Goal: Task Accomplishment & Management: Complete application form

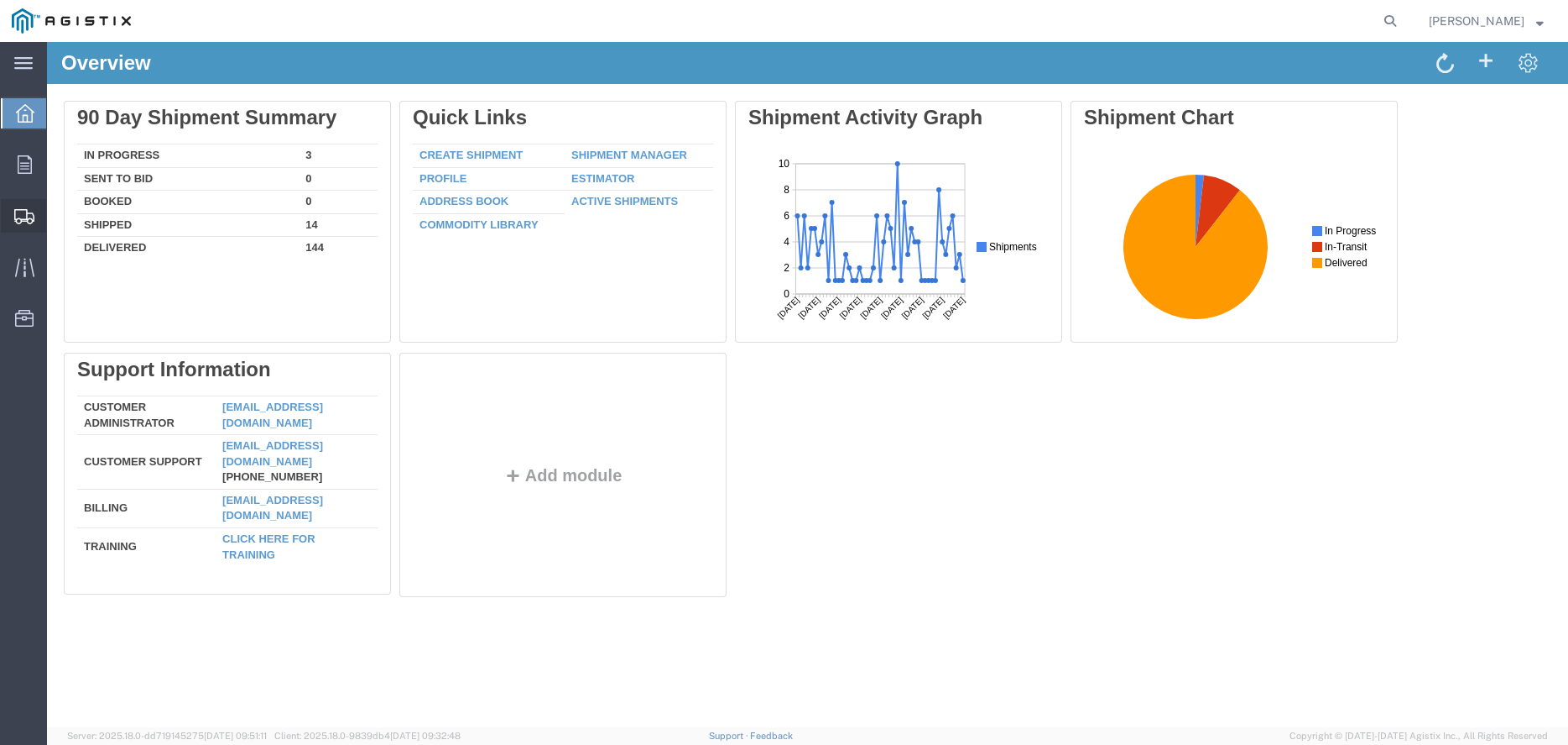
click at [0, 0] on span "Create Shipment" at bounding box center [0, 0] width 0 height 0
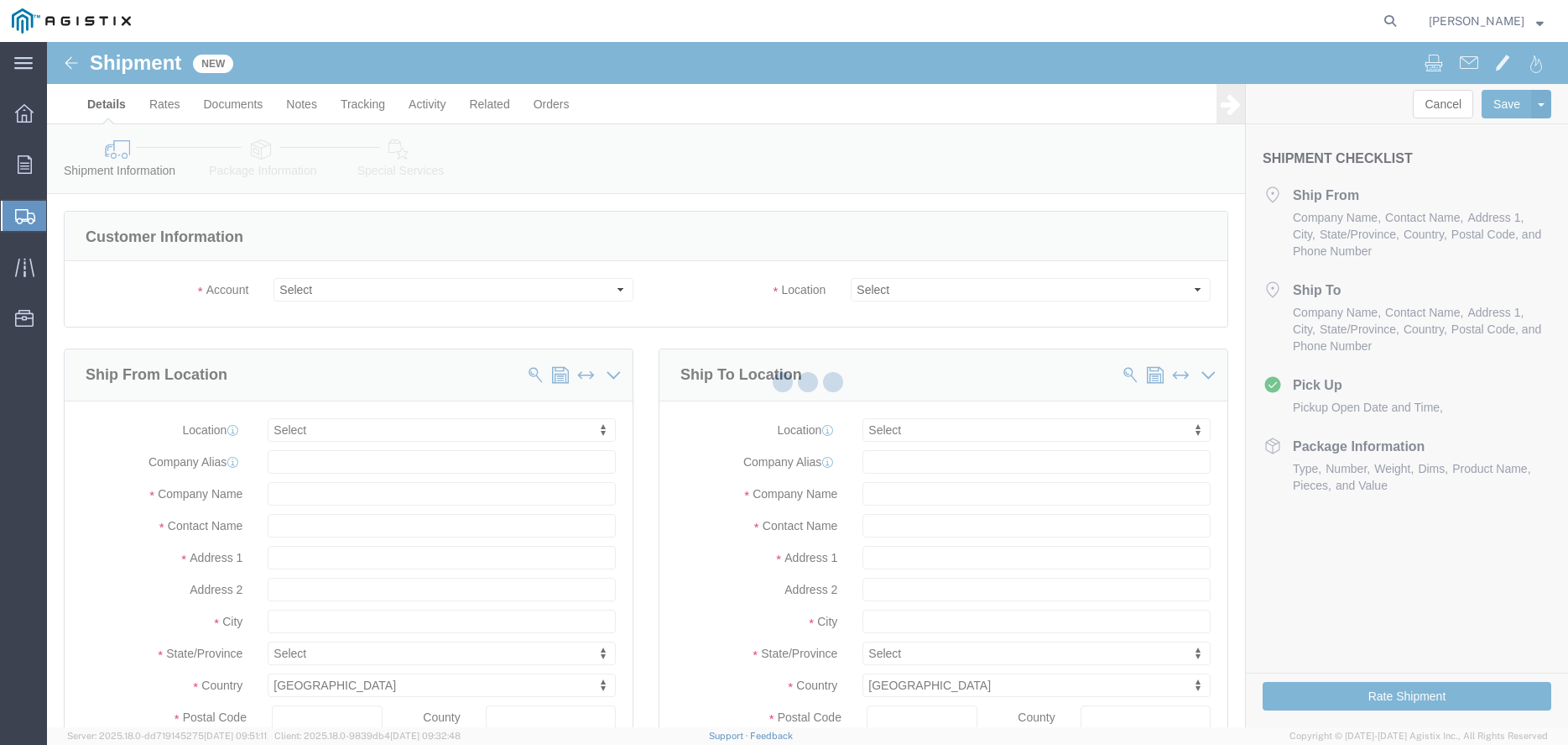
select select
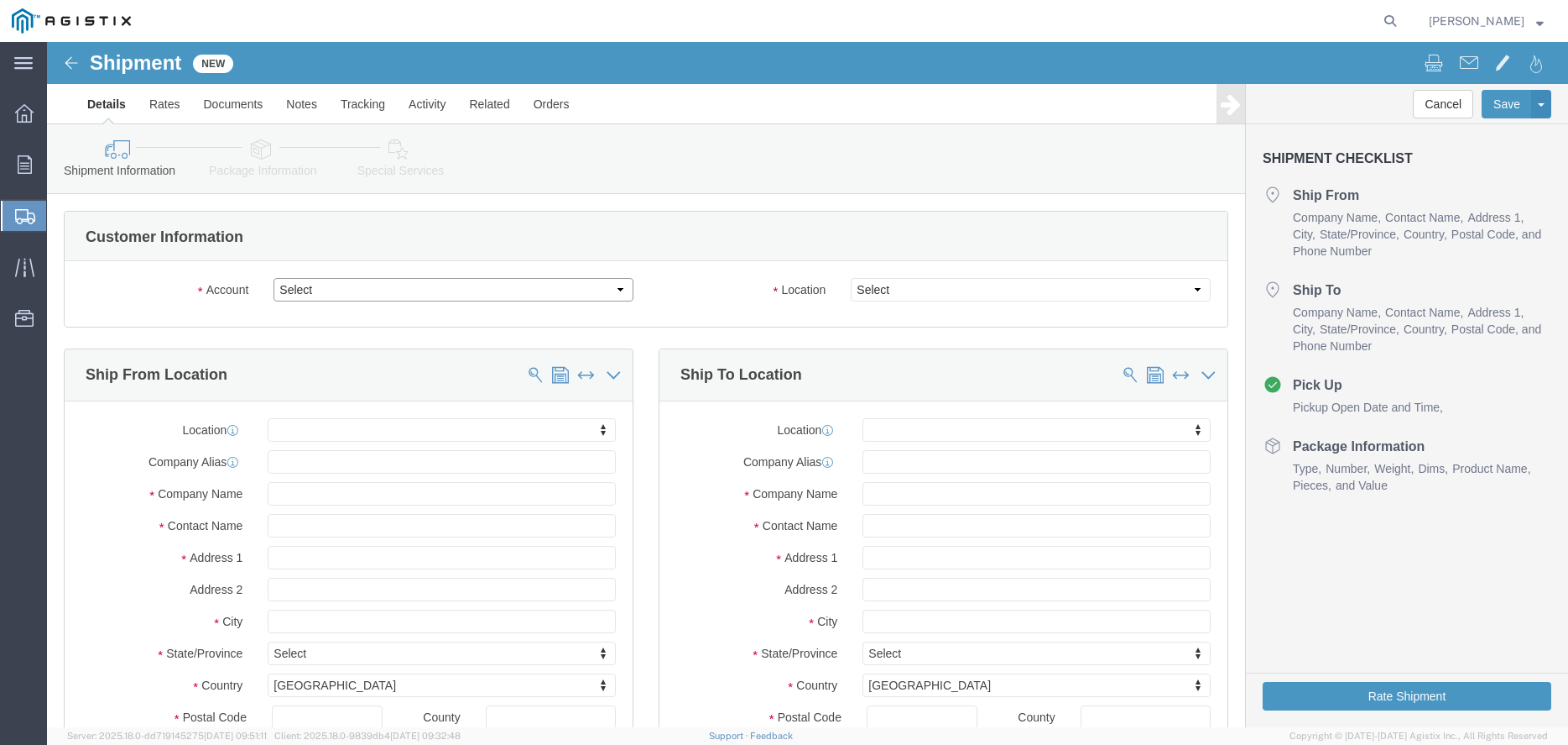
select select "9596"
click option "PG&E"
select select "PURCHORD"
select select
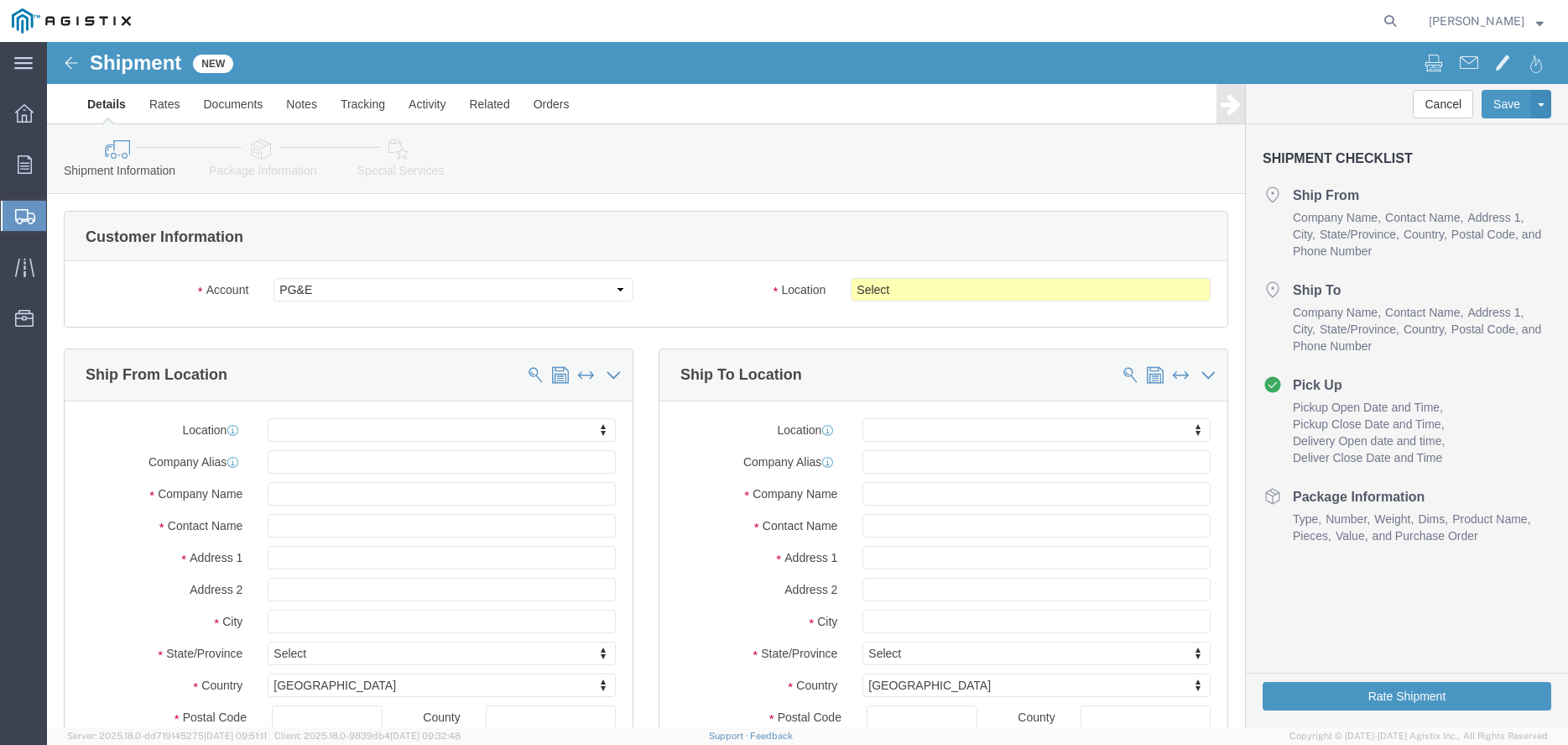
click body "Shipment New Details Rates Documents Notes Tracking Activity Related Orders Can…"
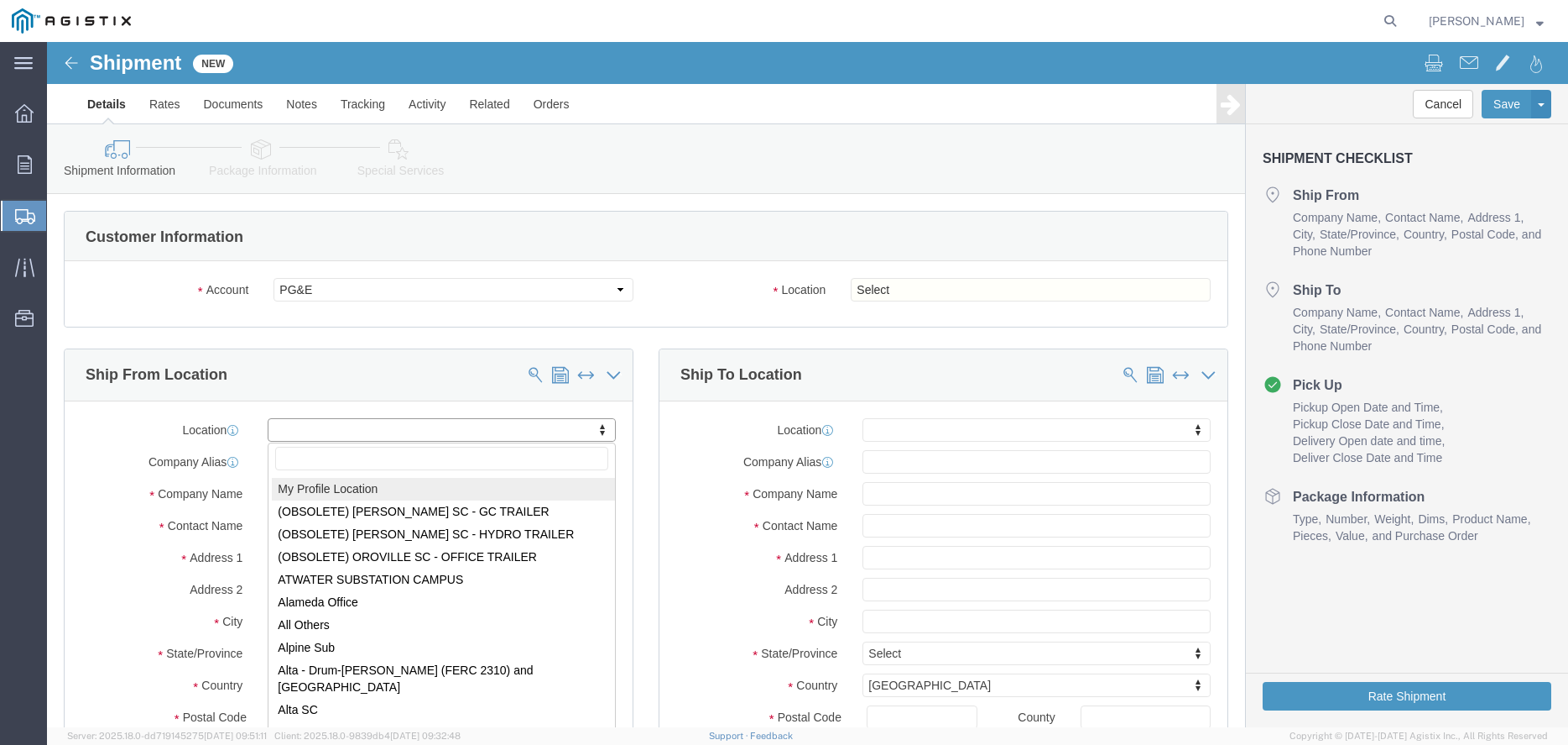
select select "MYPROFILE"
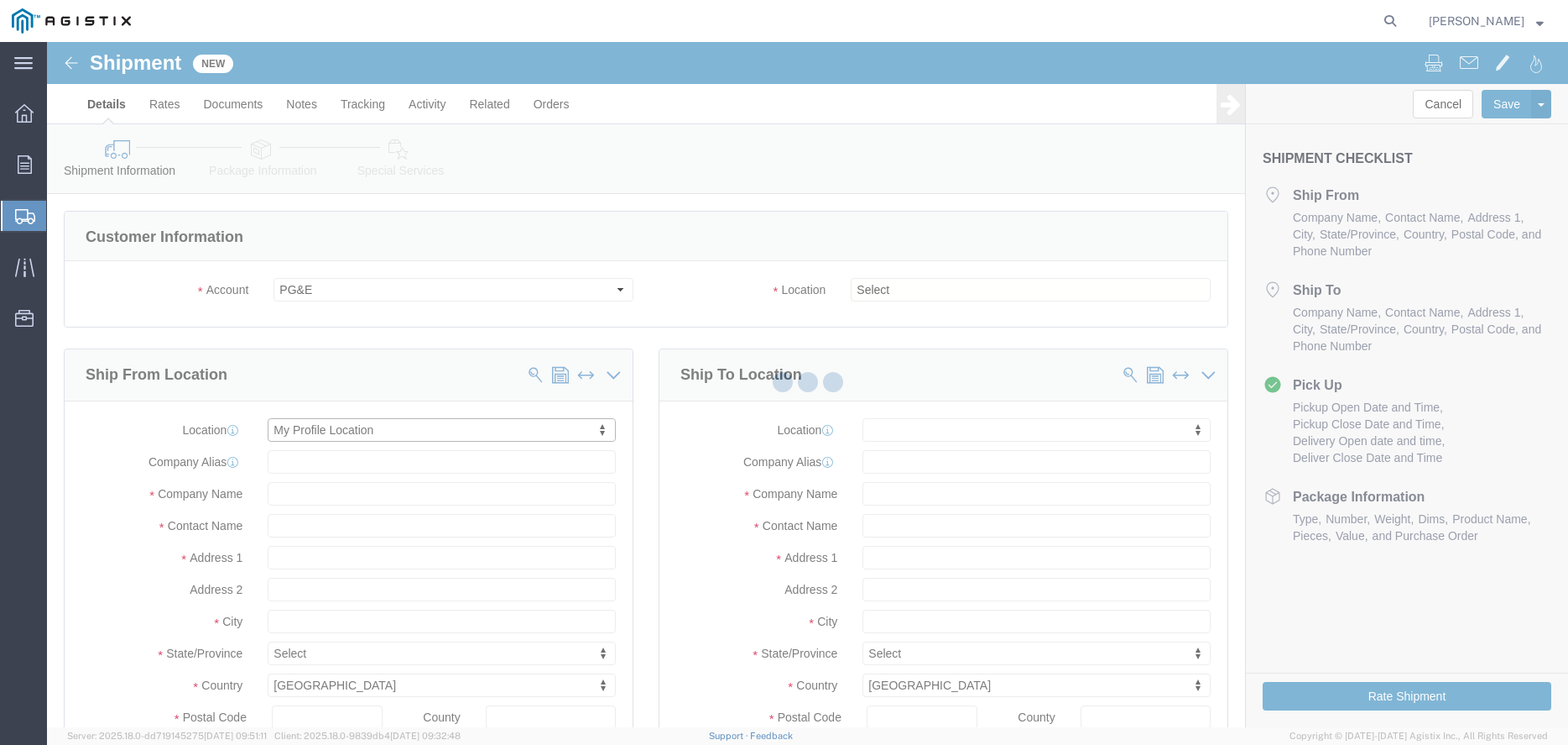
type input "[GEOGRAPHIC_DATA][PERSON_NAME]"
type input "68064"
type input "4023596480"
type input "[PERSON_NAME][EMAIL_ADDRESS][PERSON_NAME][DOMAIN_NAME]"
checkbox input "true"
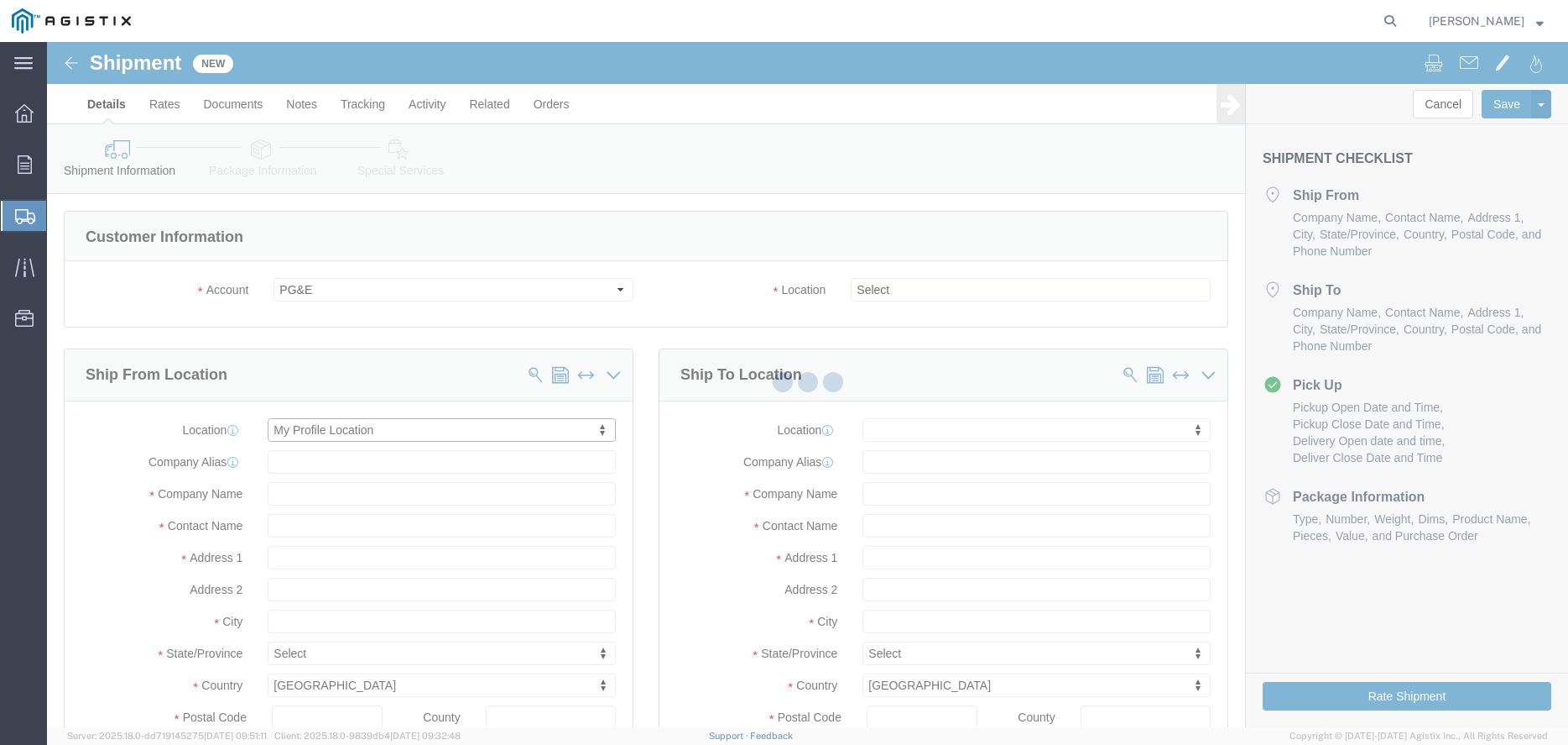
type input "Valmont Industries Inc"
type input "[PERSON_NAME]"
type input "VALLEY"
select select "NE"
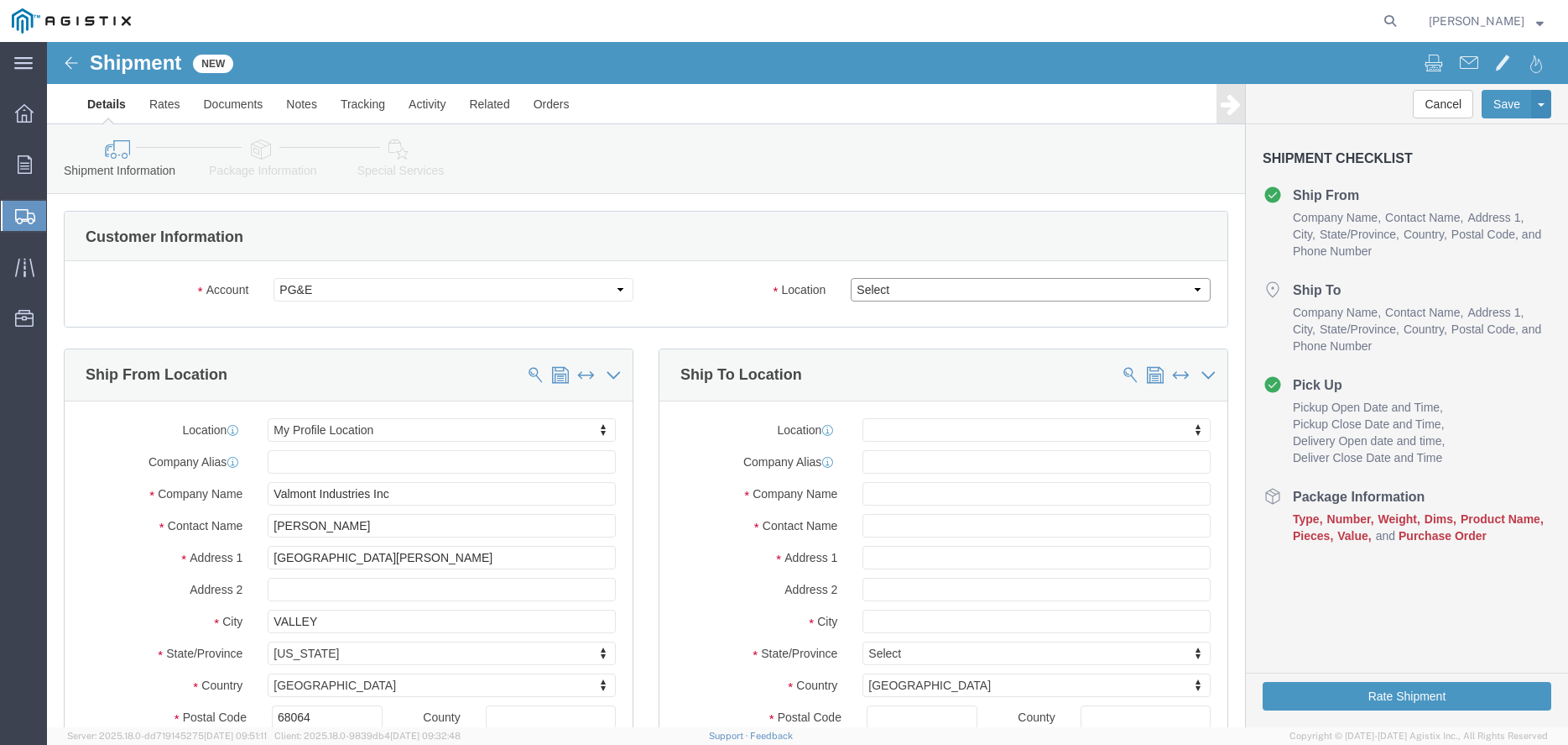
select select "23082"
click option "All Others"
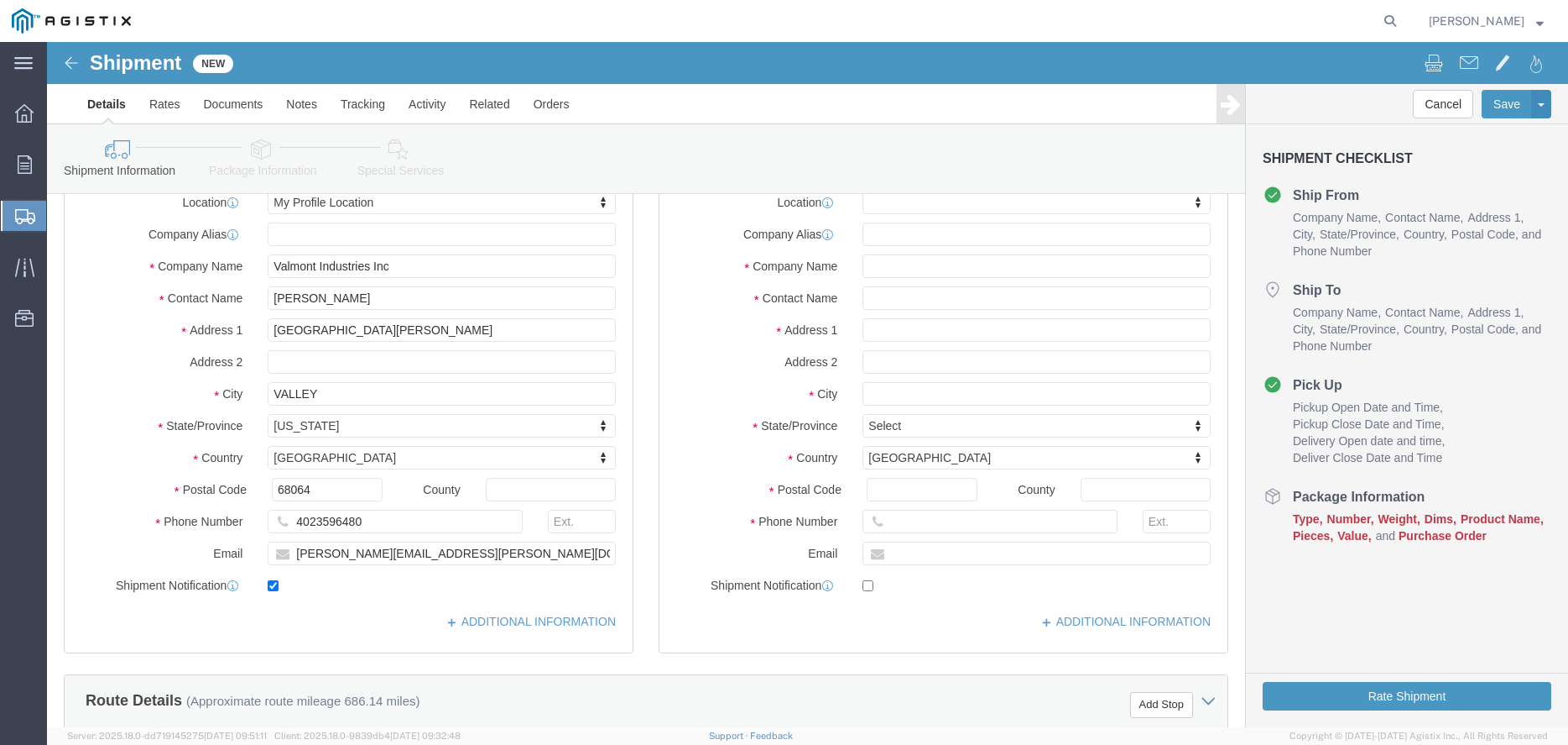
scroll to position [257, 0]
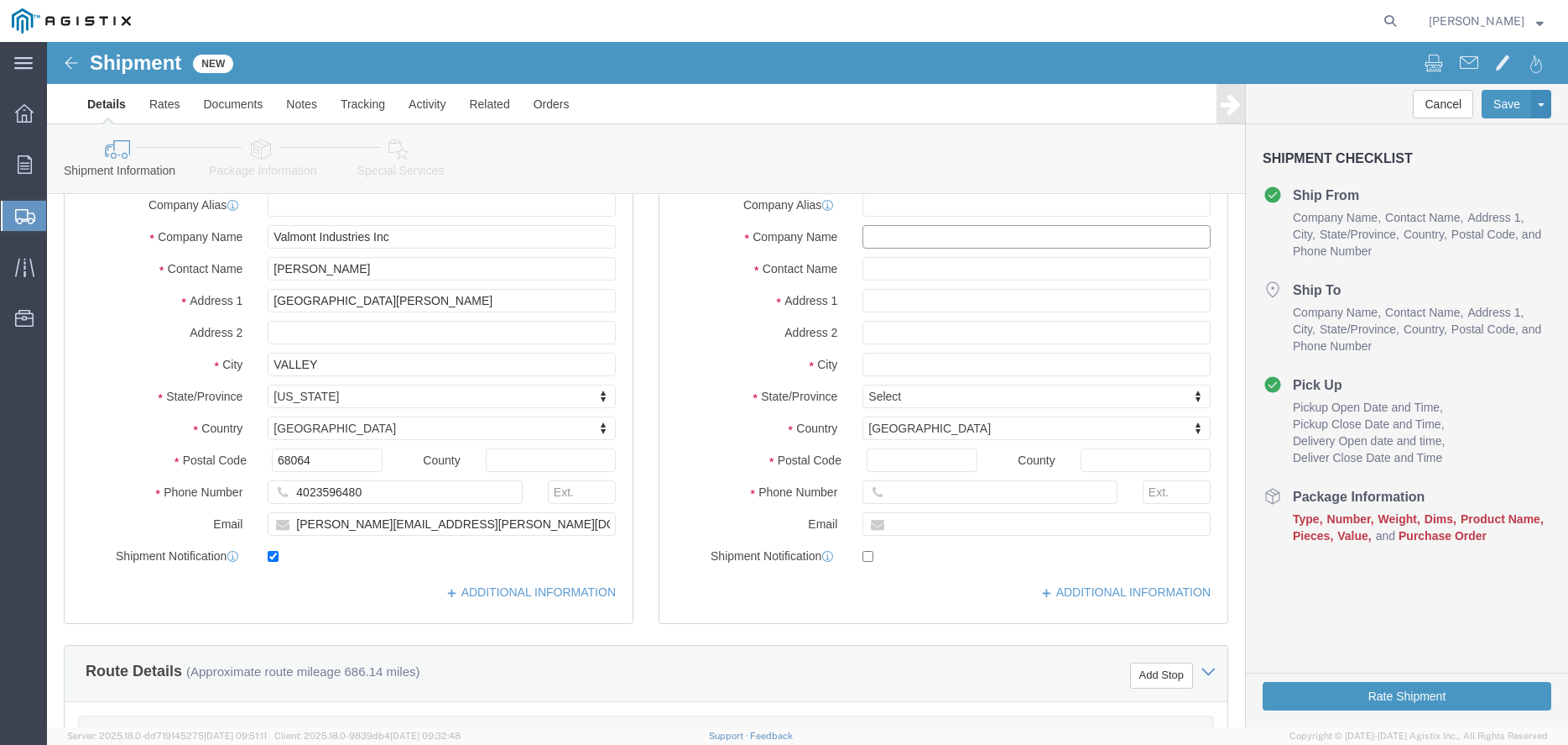
click input "text"
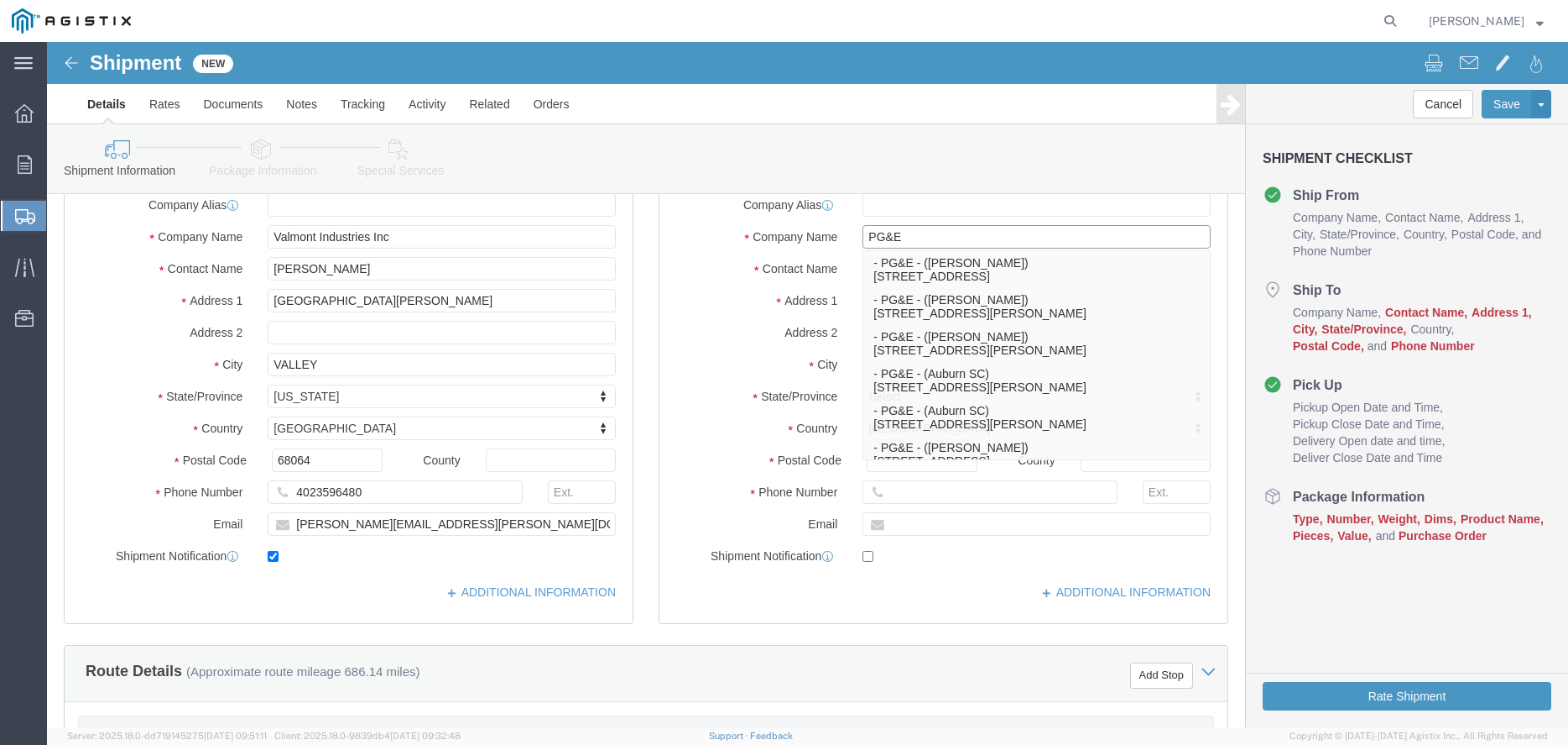
type input "PG&E"
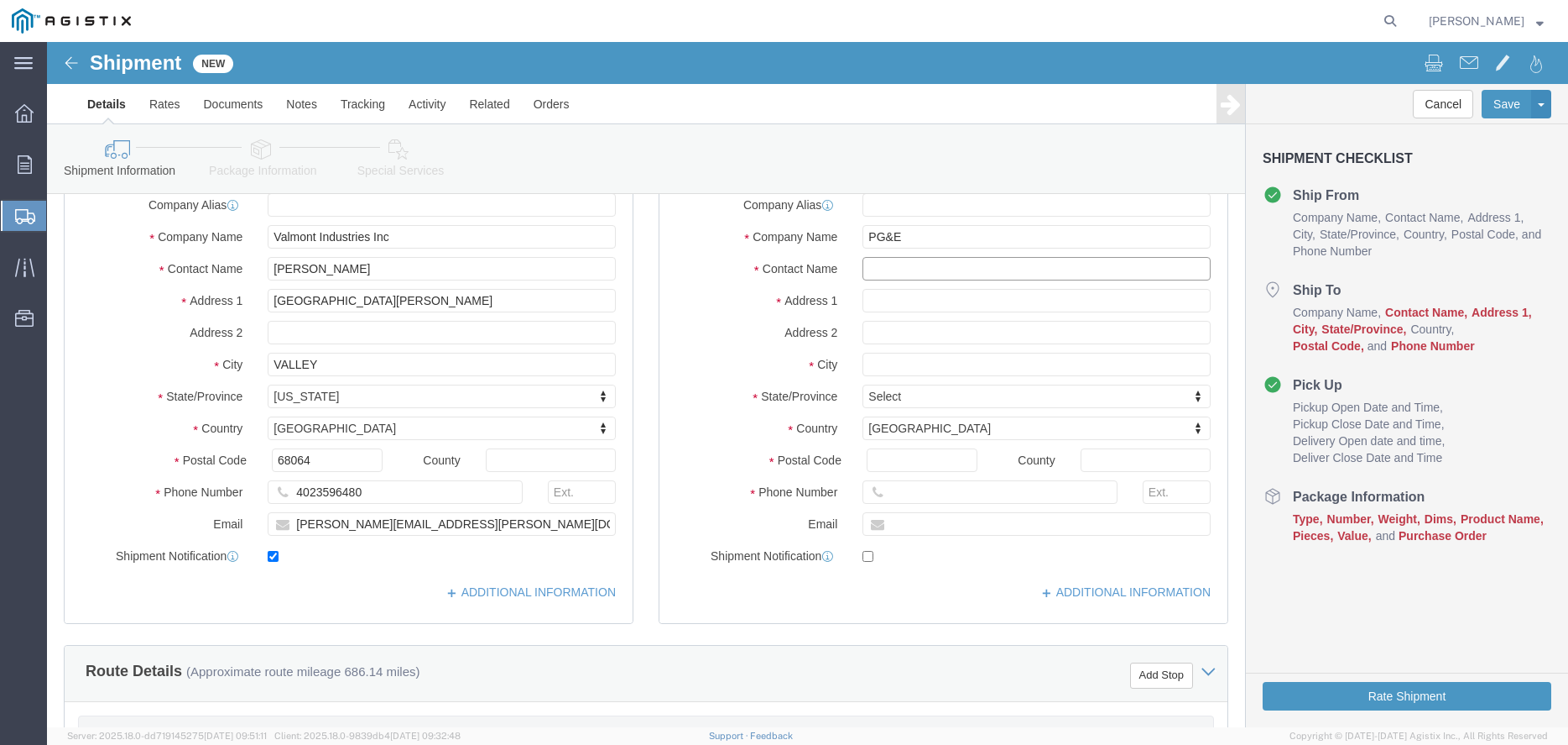
click input "text"
type input "[PERSON_NAME]"
type input "[STREET_ADDRESS]"
select select
type input "LODI"
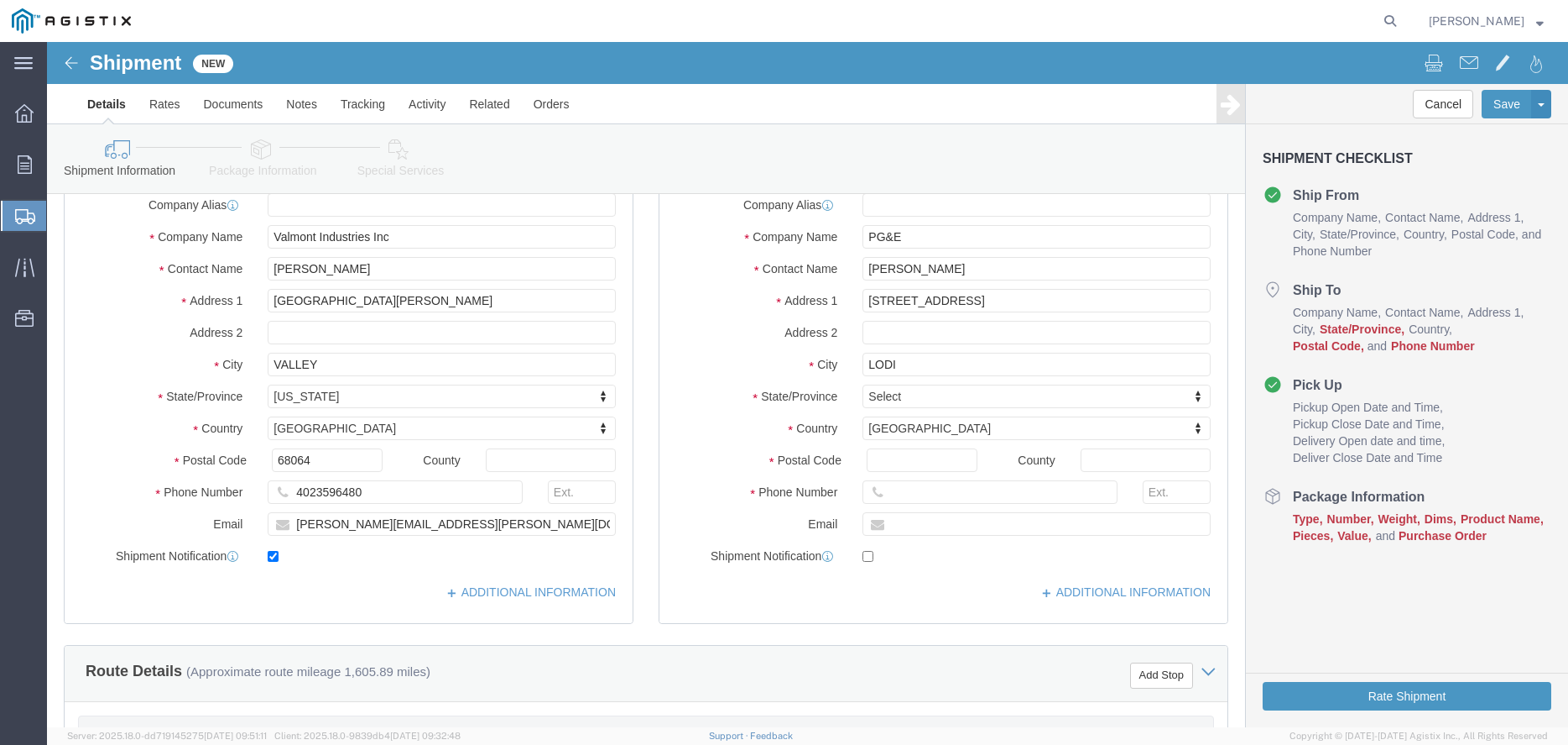
select select
type input "C"
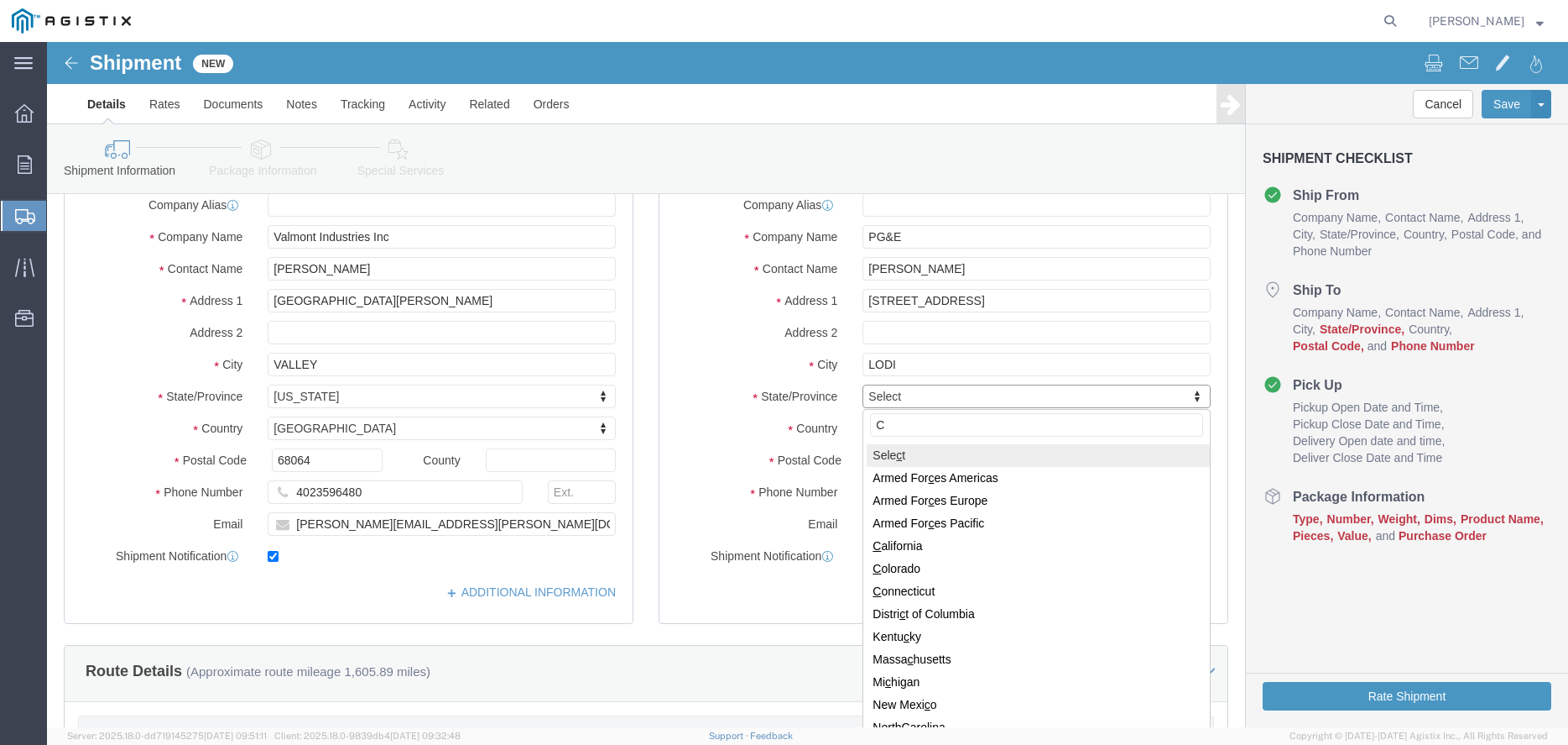
type input "CA"
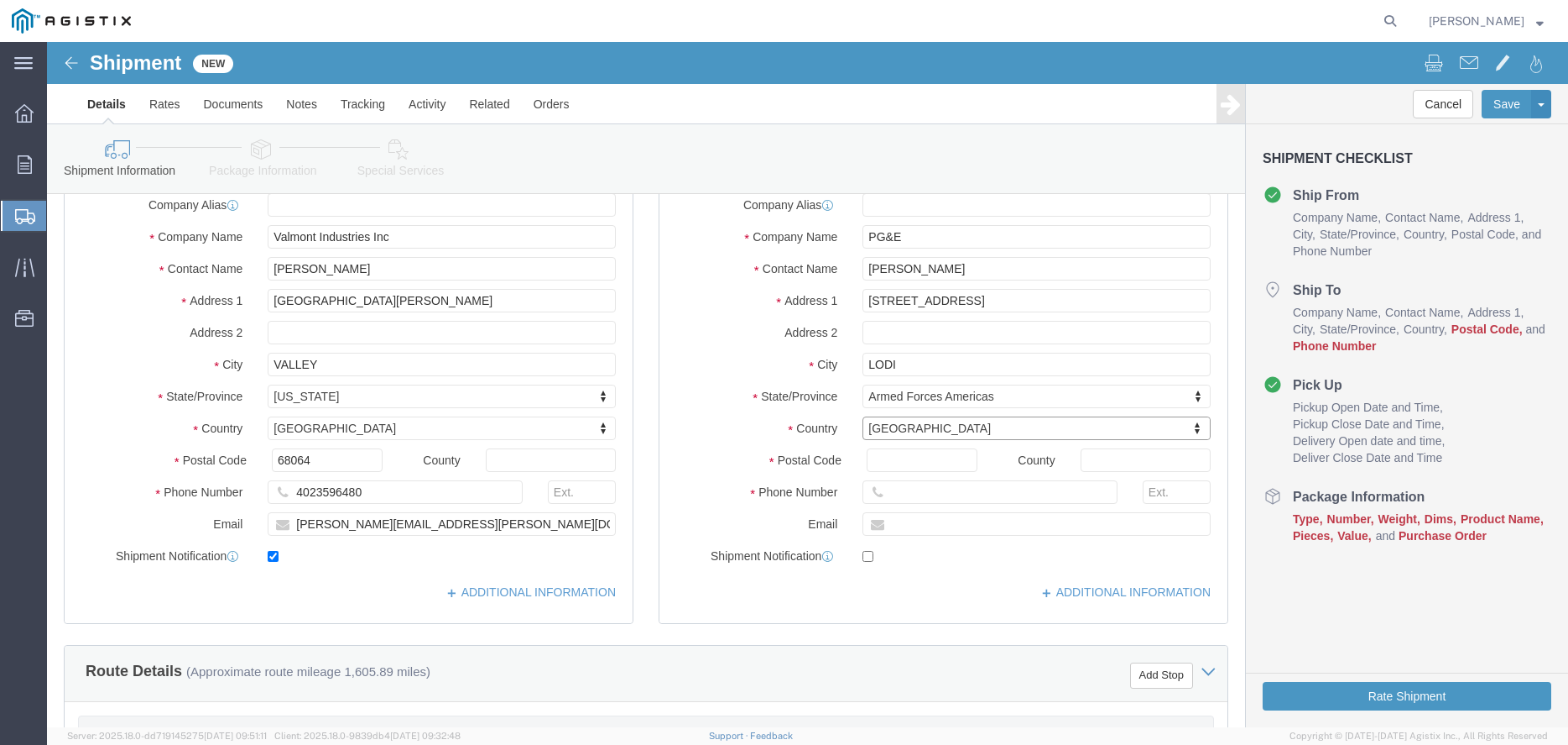
select select
select select "AA"
type input "C"
type input "CA"
select select
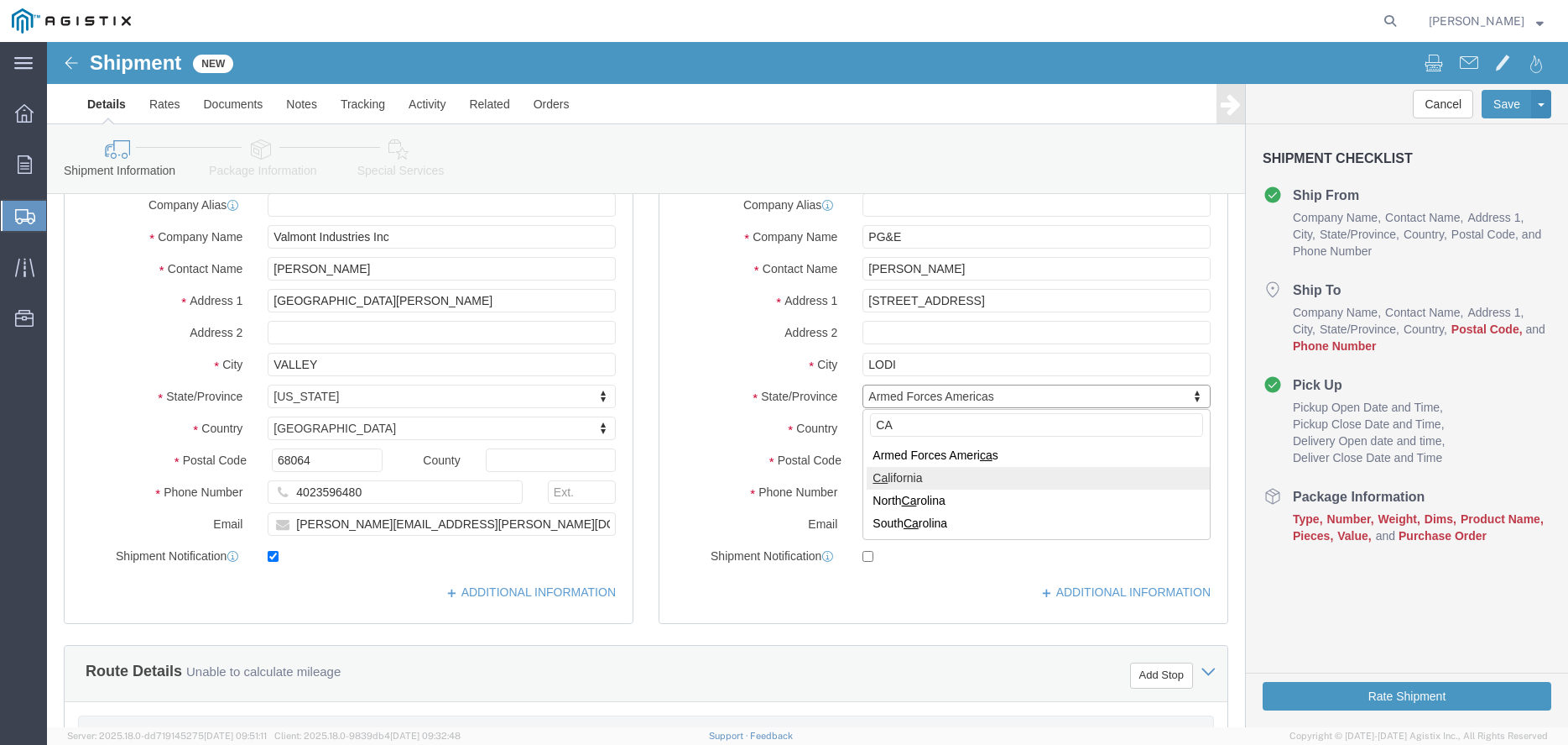
select select "CA"
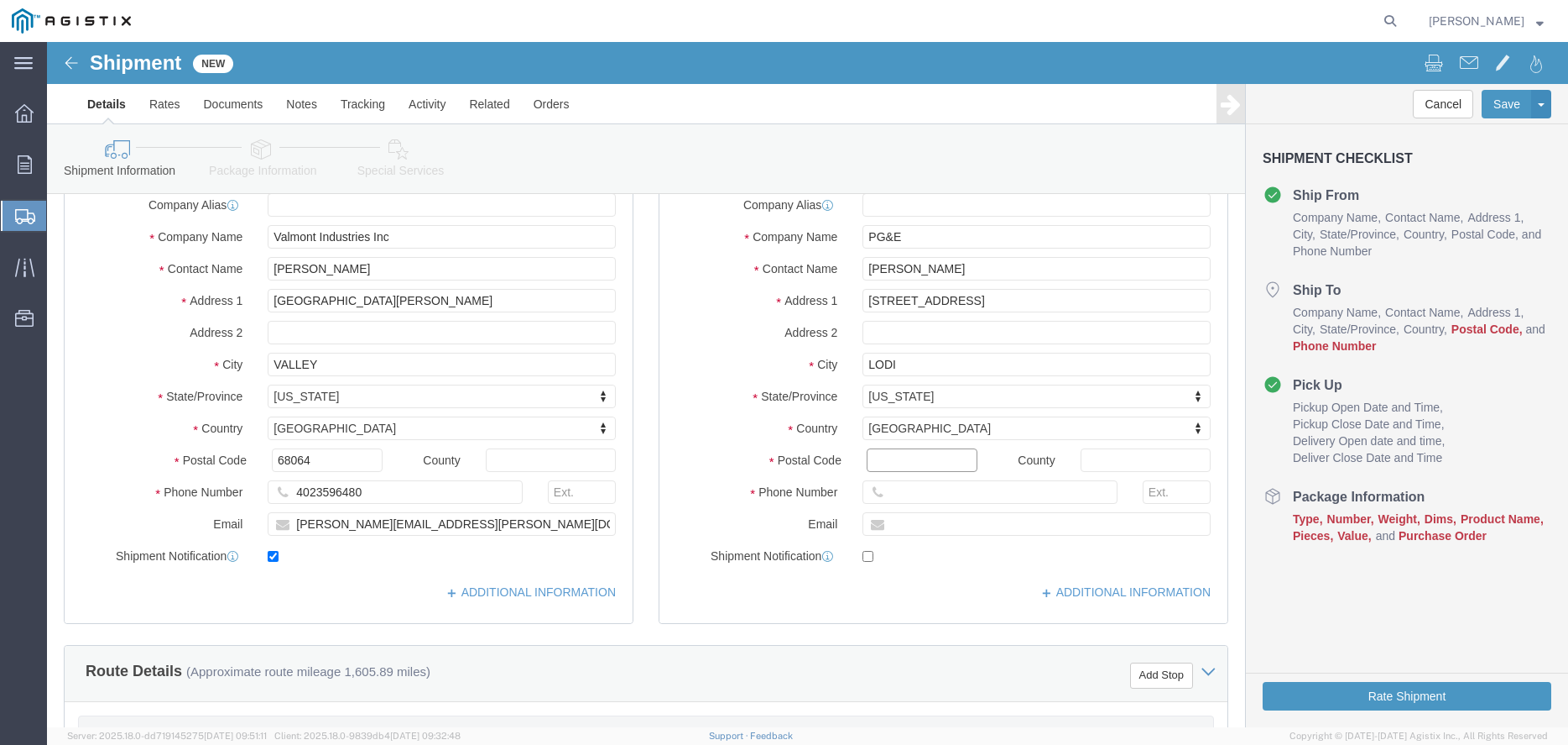
click input "Postal Code"
type input "95240"
select select
click input "text"
type input "[PHONE_NUMBER]"
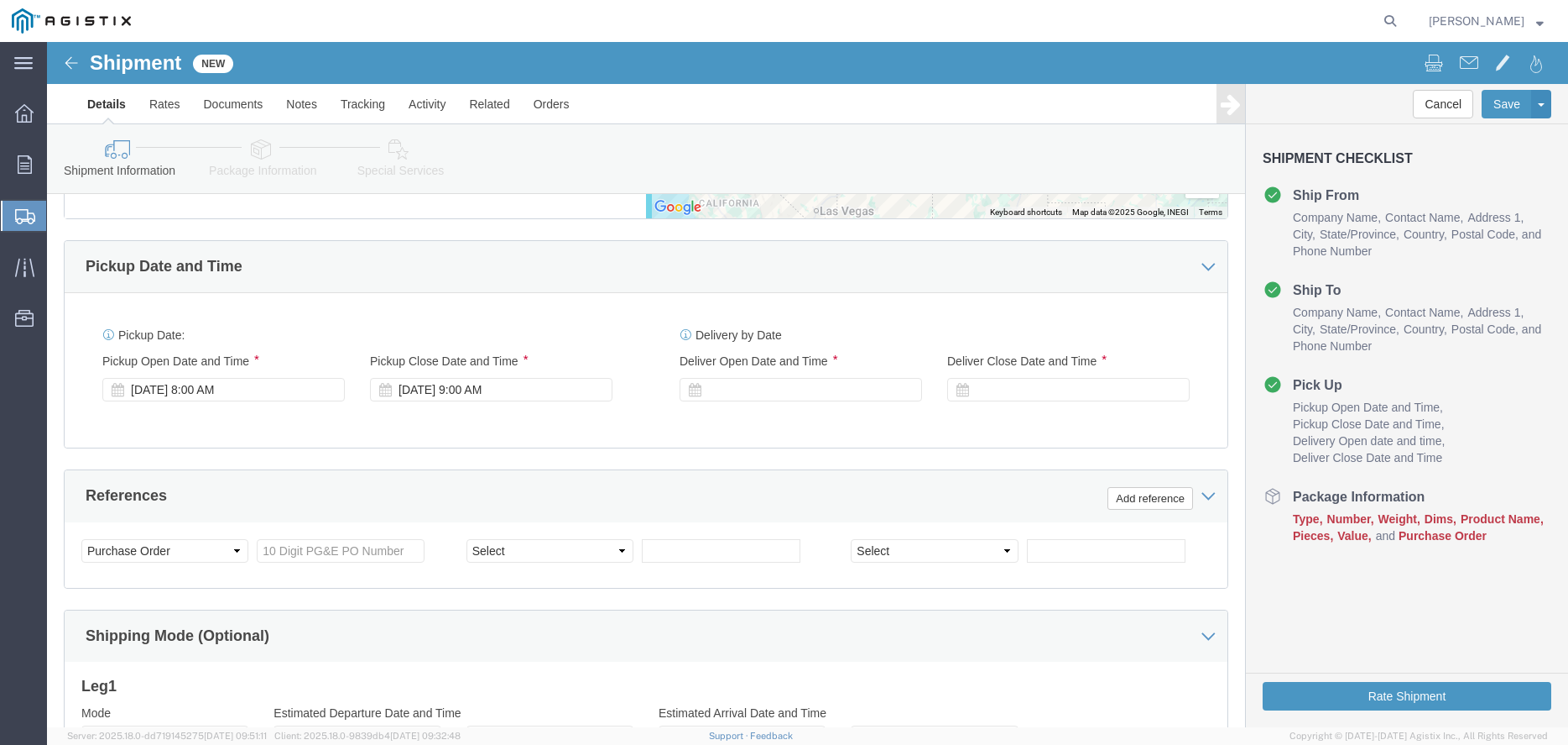
scroll to position [1028, 0]
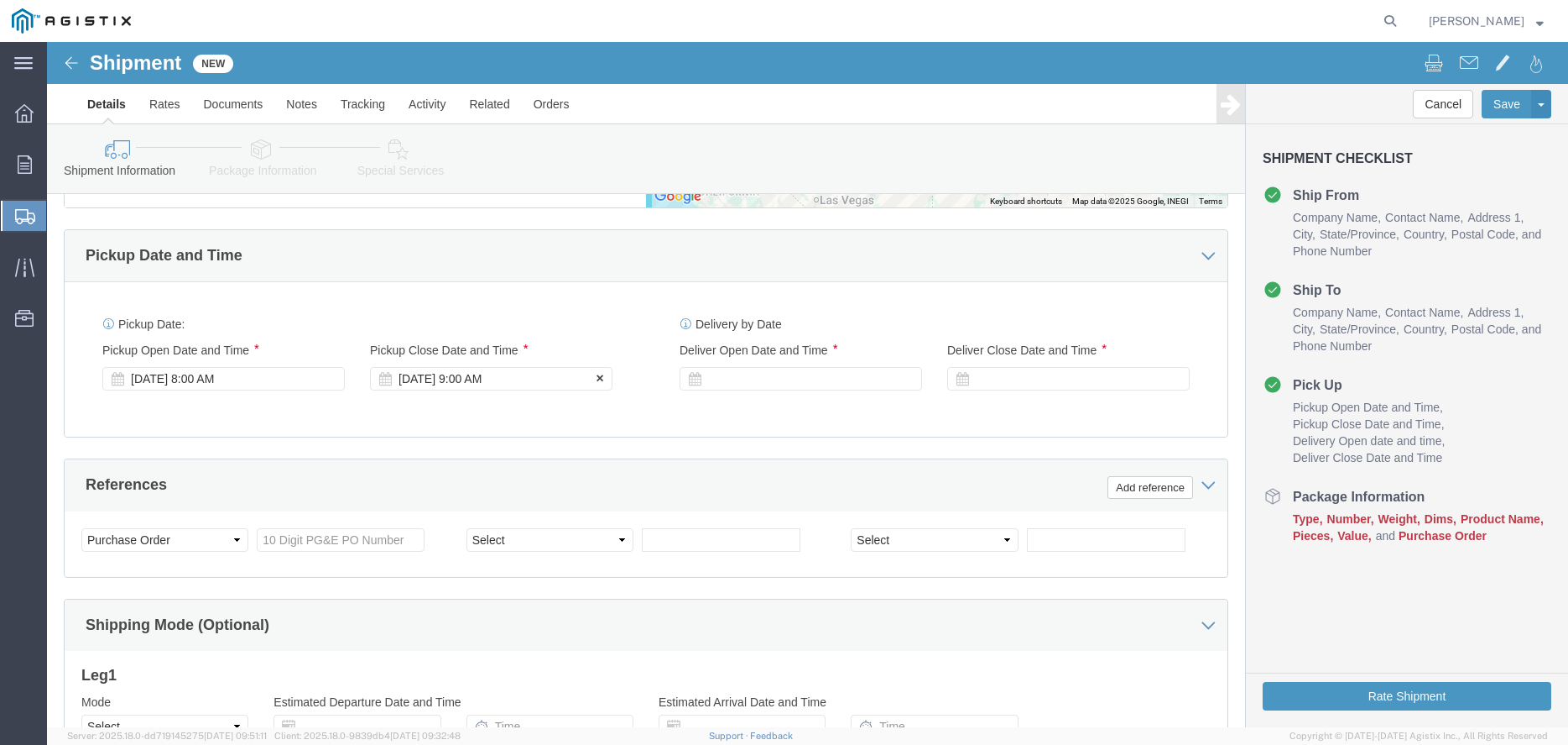
click div "[DATE] 9:00 AM"
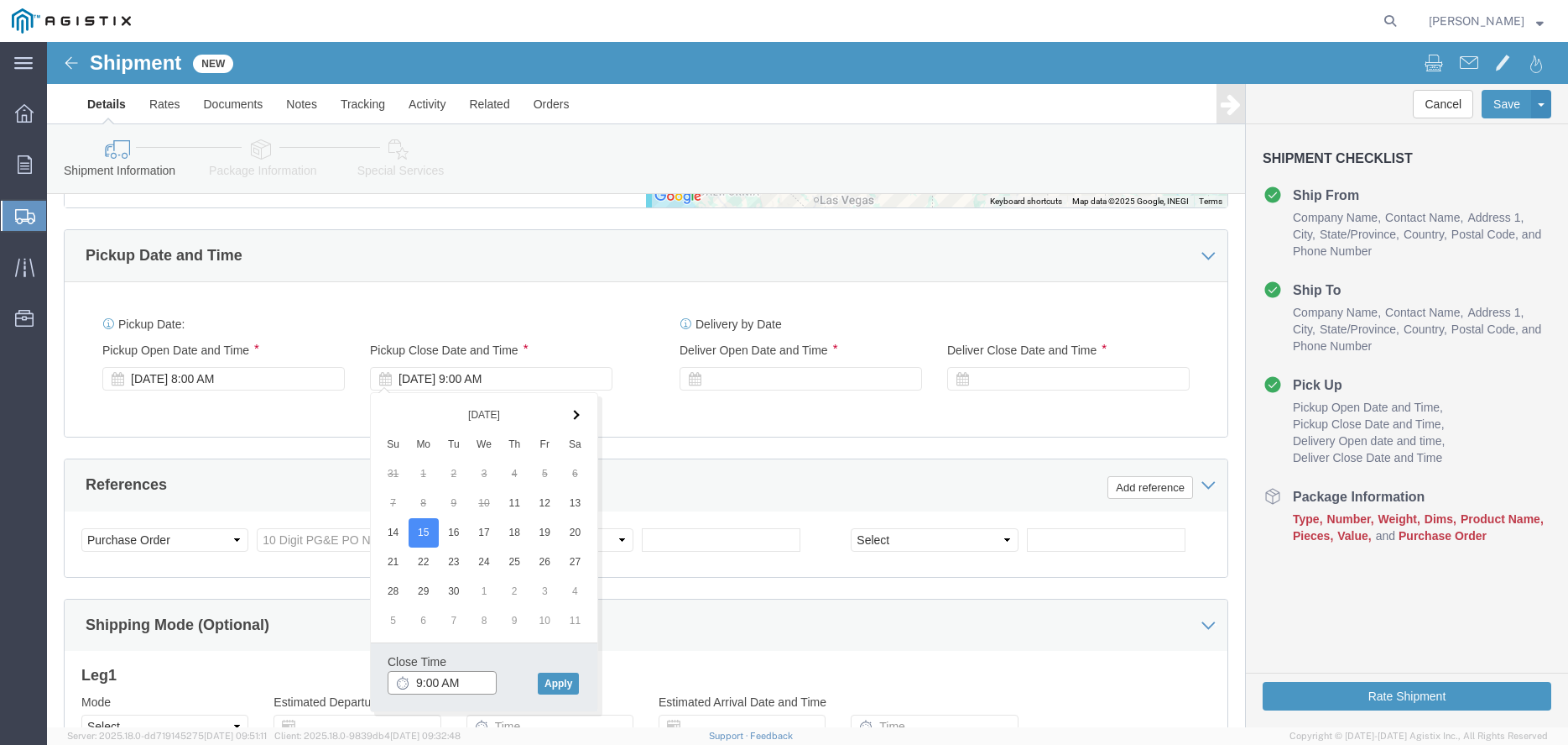
click input "9:00 AM"
type input "M"
type input "2:30 PM"
click button "Apply"
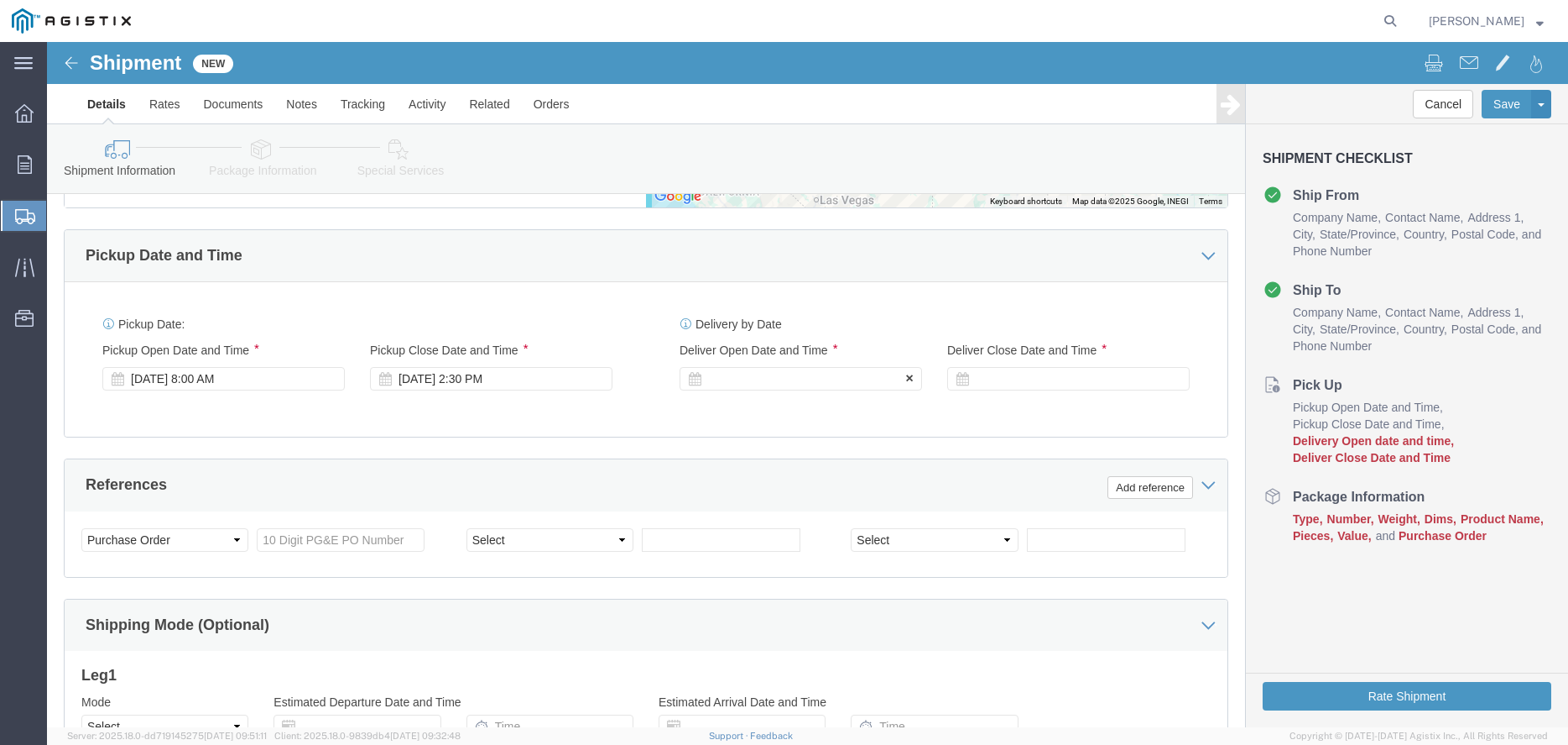
click div
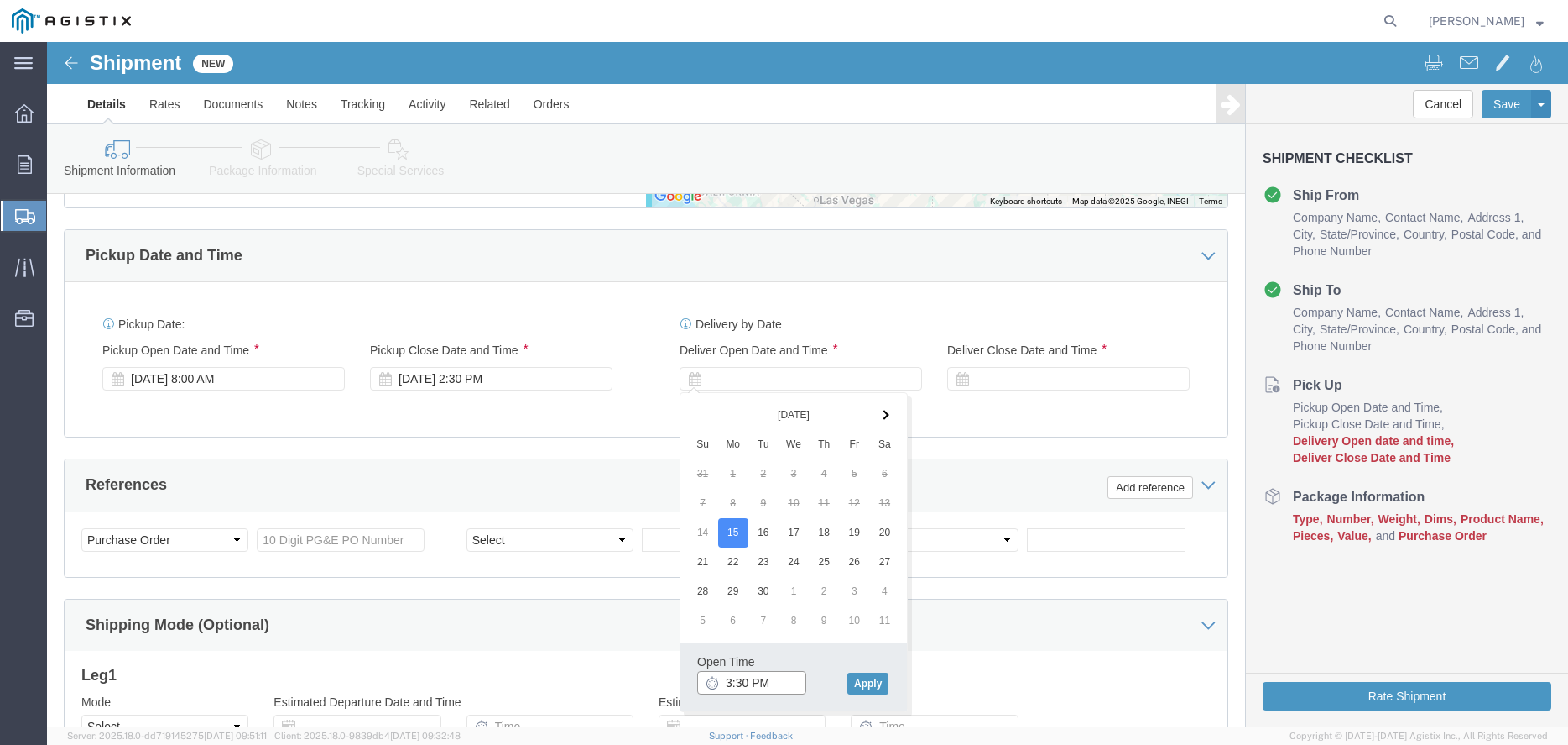
click input "3:30 PM"
type input "8:00 AM"
click button "Apply"
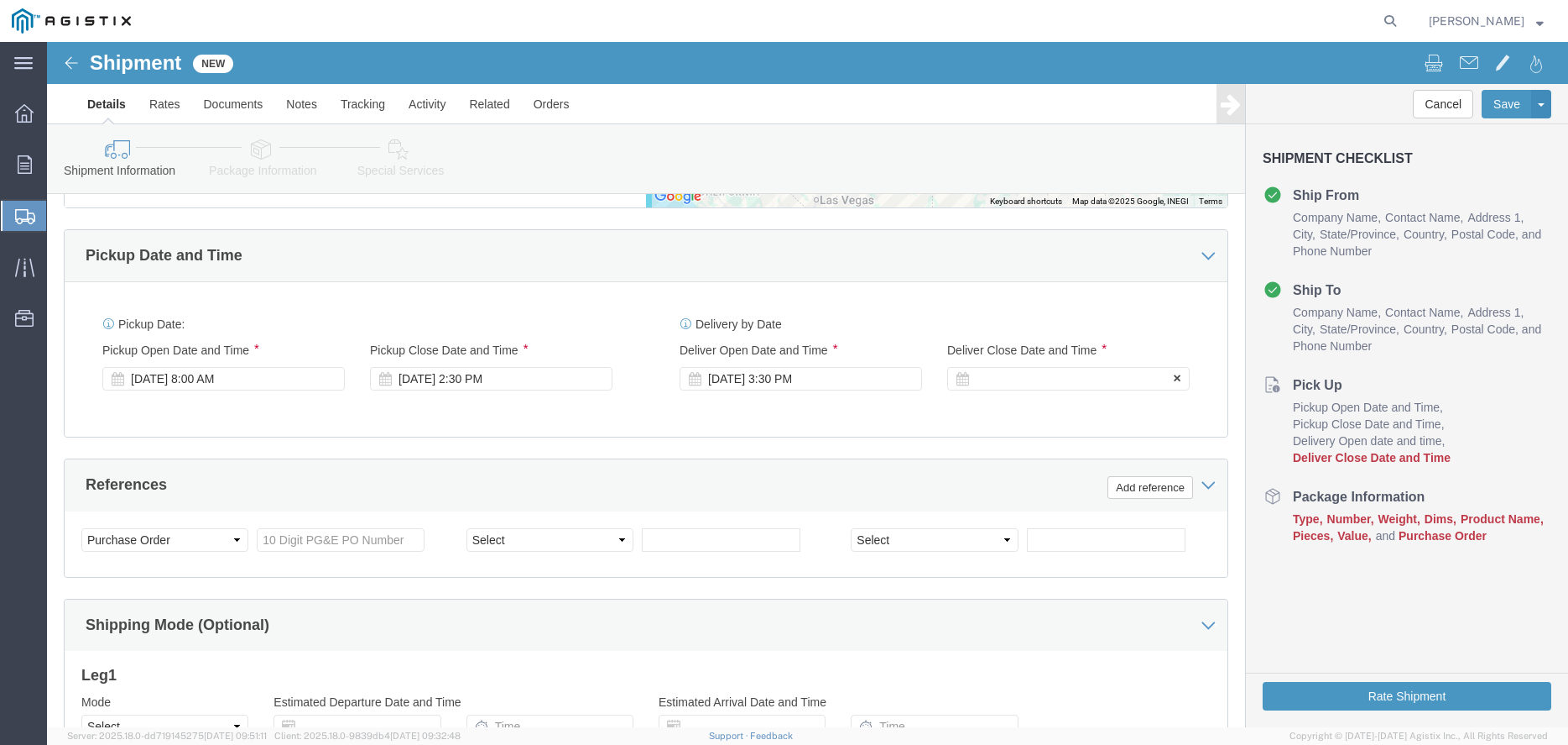
click div
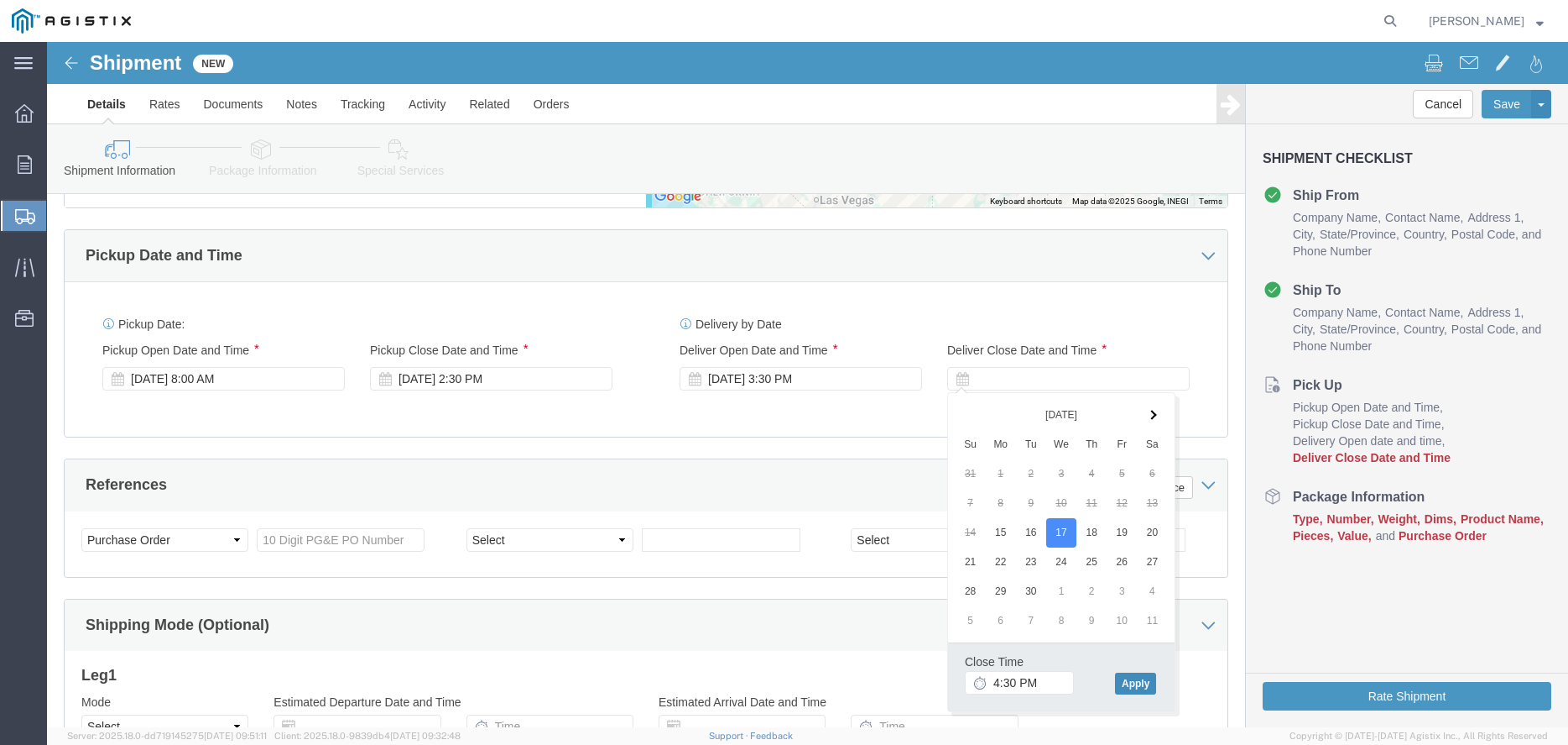
click button "Apply"
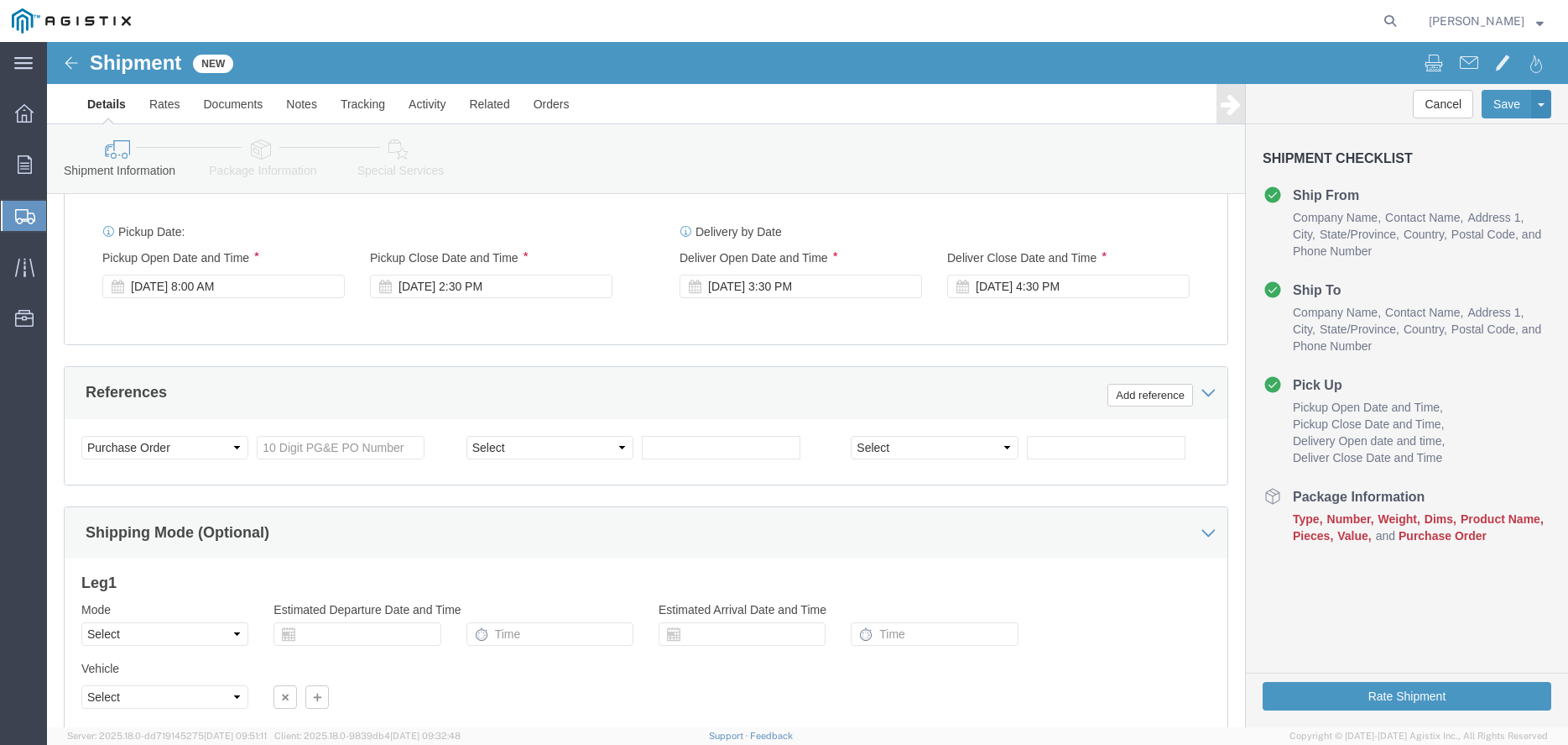
scroll to position [1199, 0]
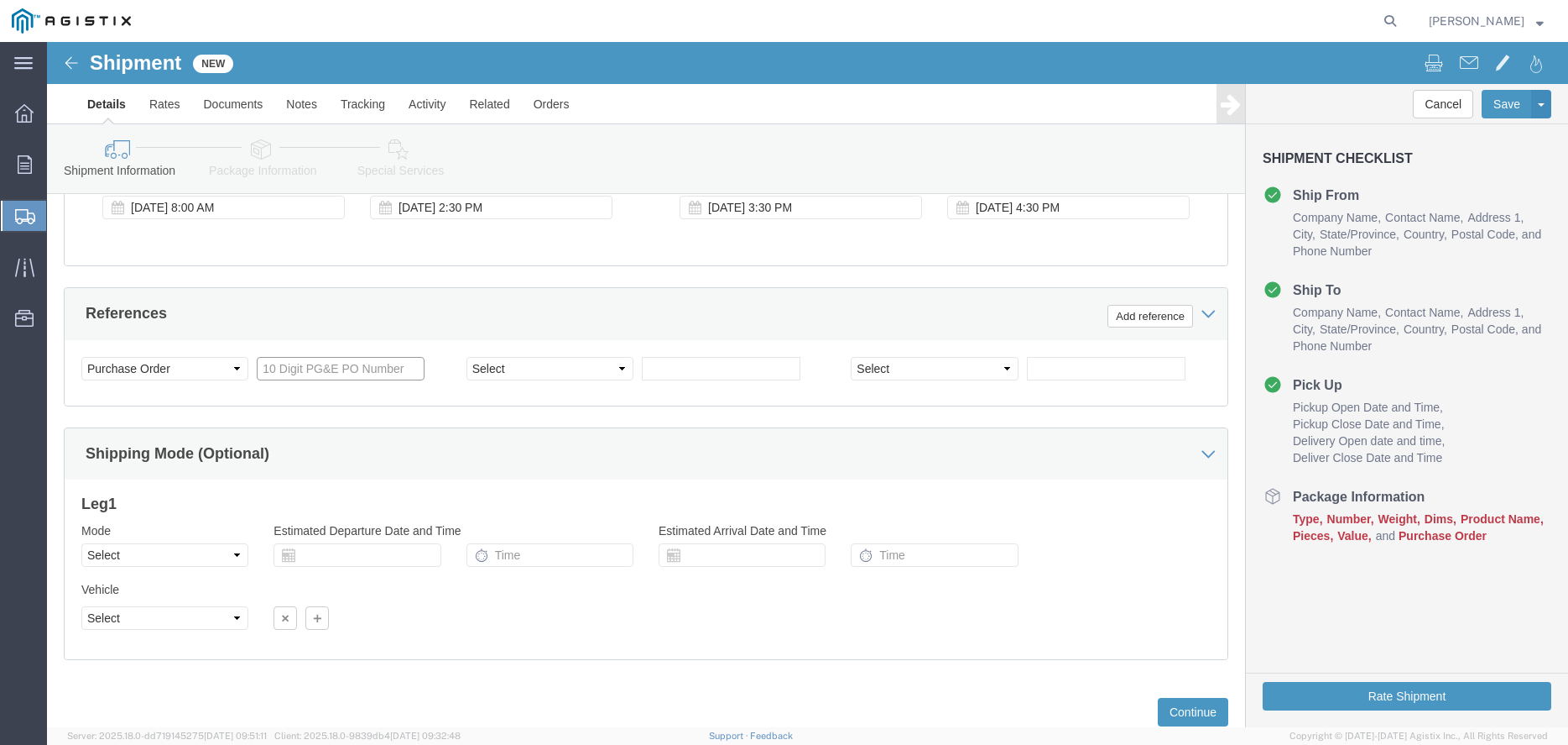
click input "text"
type input "2701197548"
select select "BOL"
type input "900247512"
select select "CUSTREF"
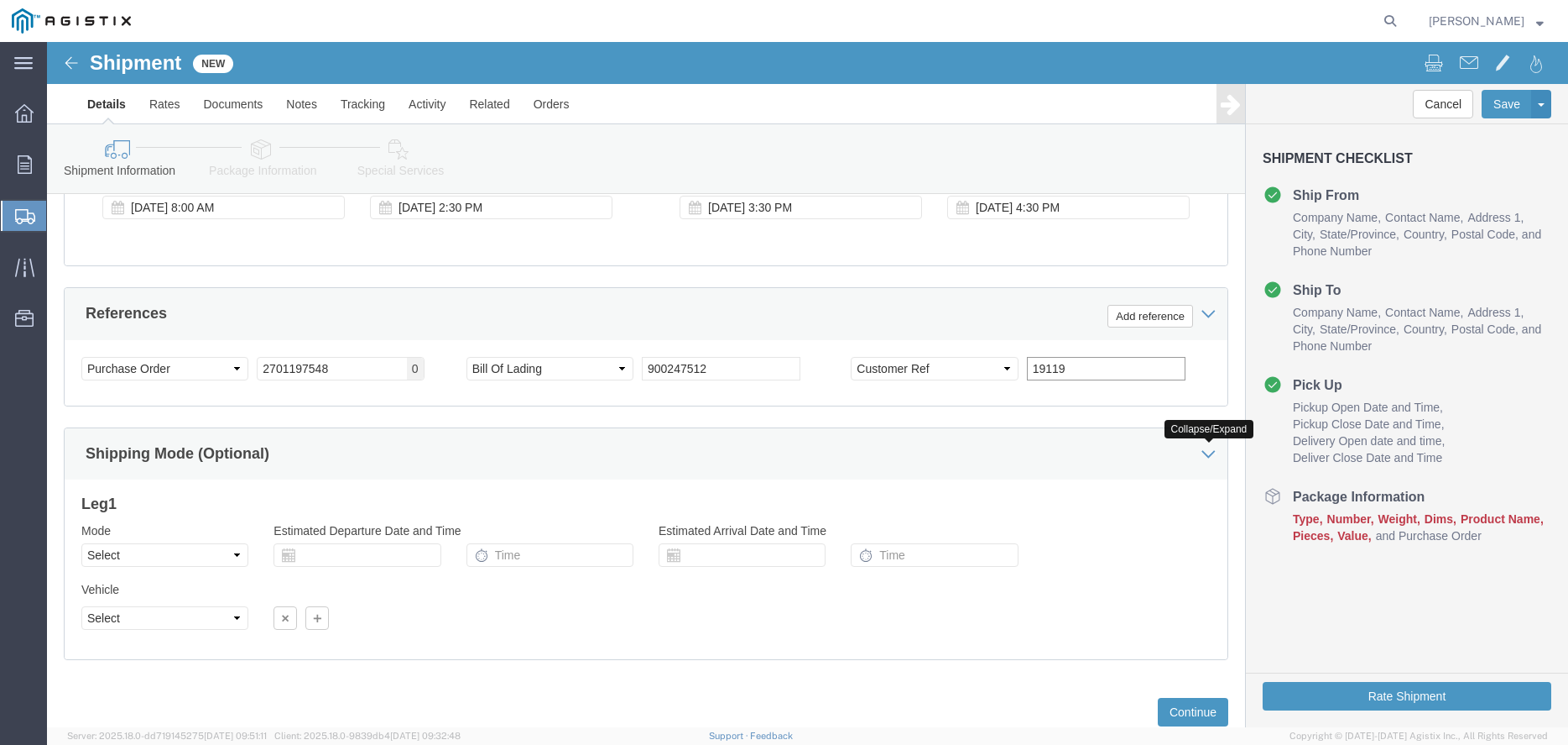
click input "19119"
type input "PG&E HOT BRIDGEVILLE GARBERV"
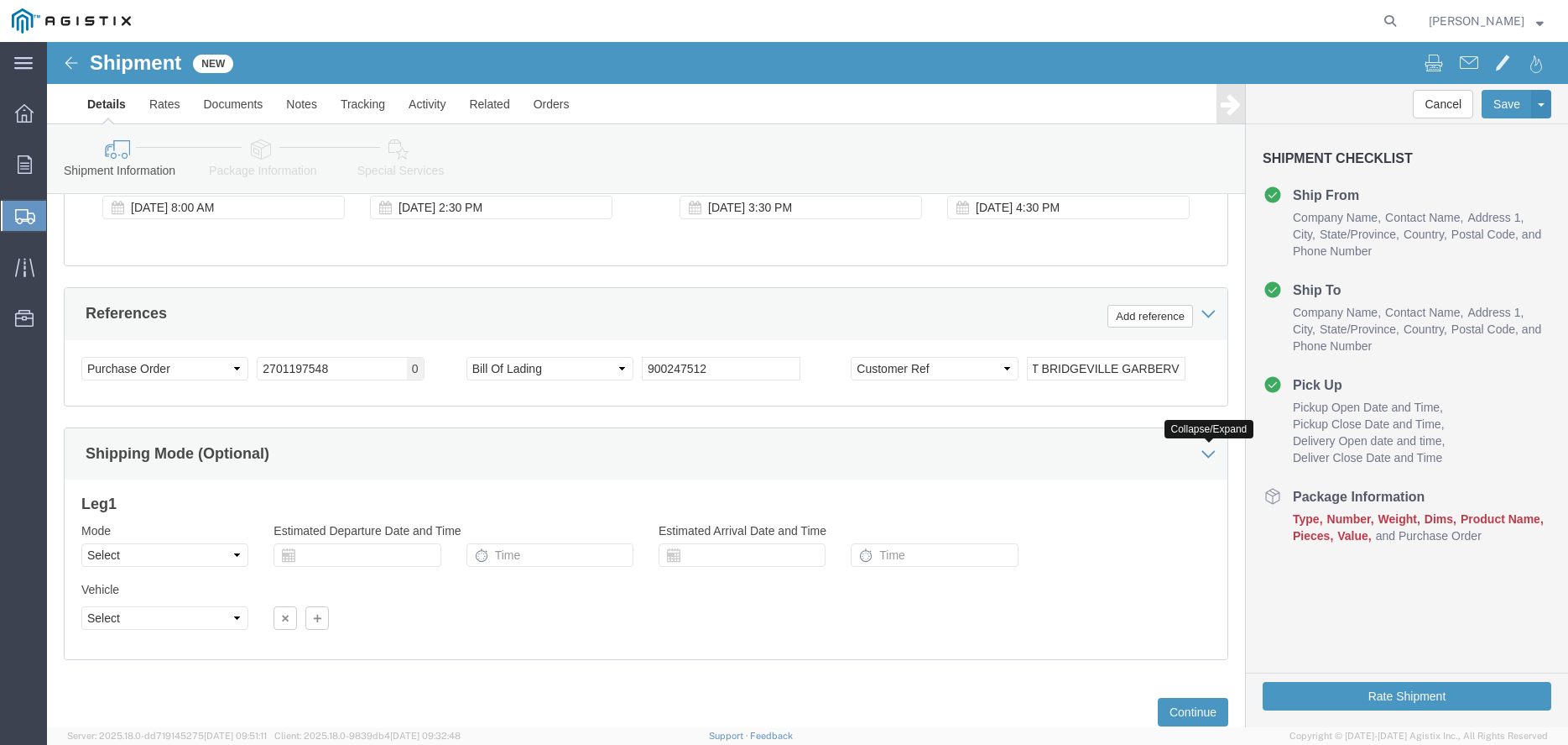
scroll to position [1249, 0]
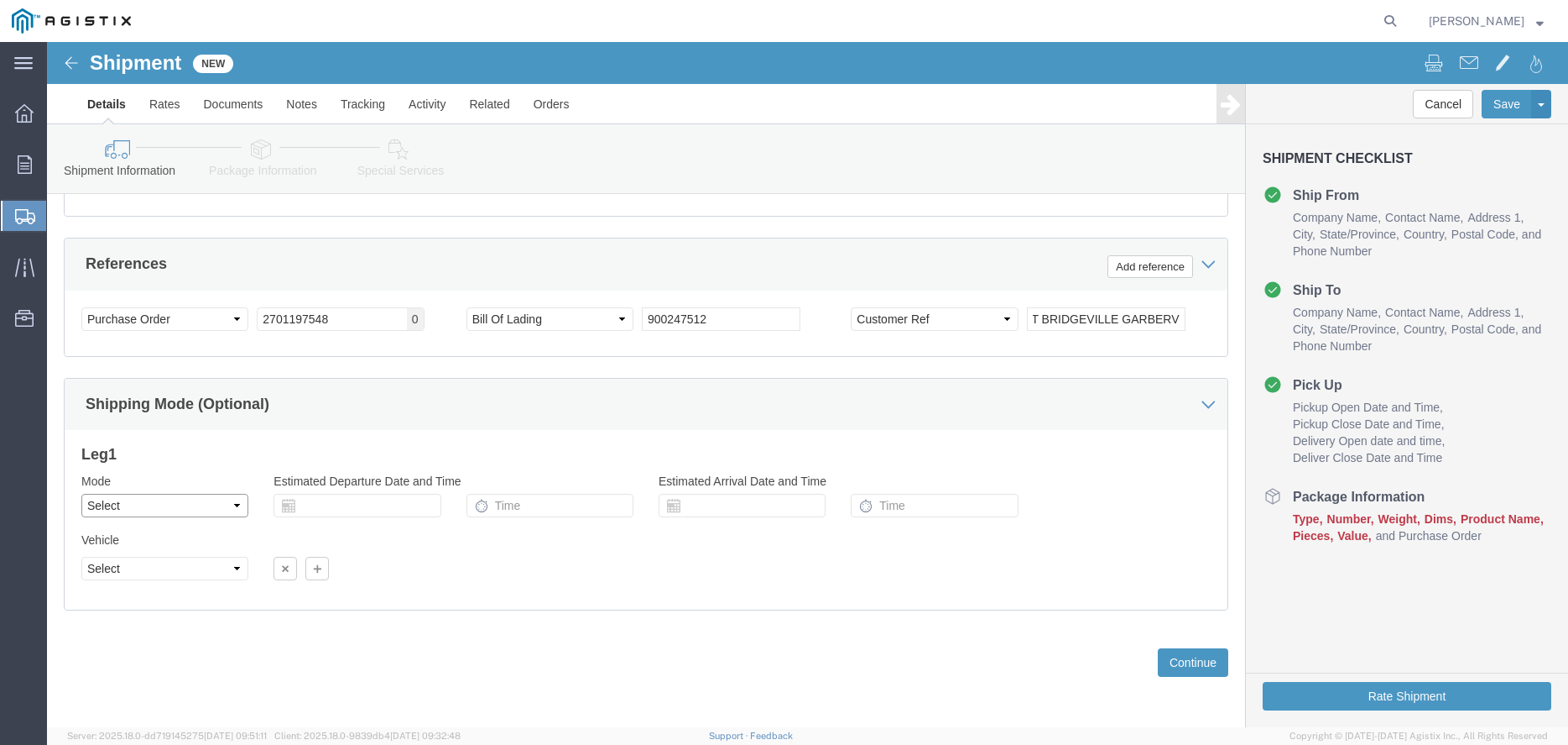
select select "TL"
click option "Truckload"
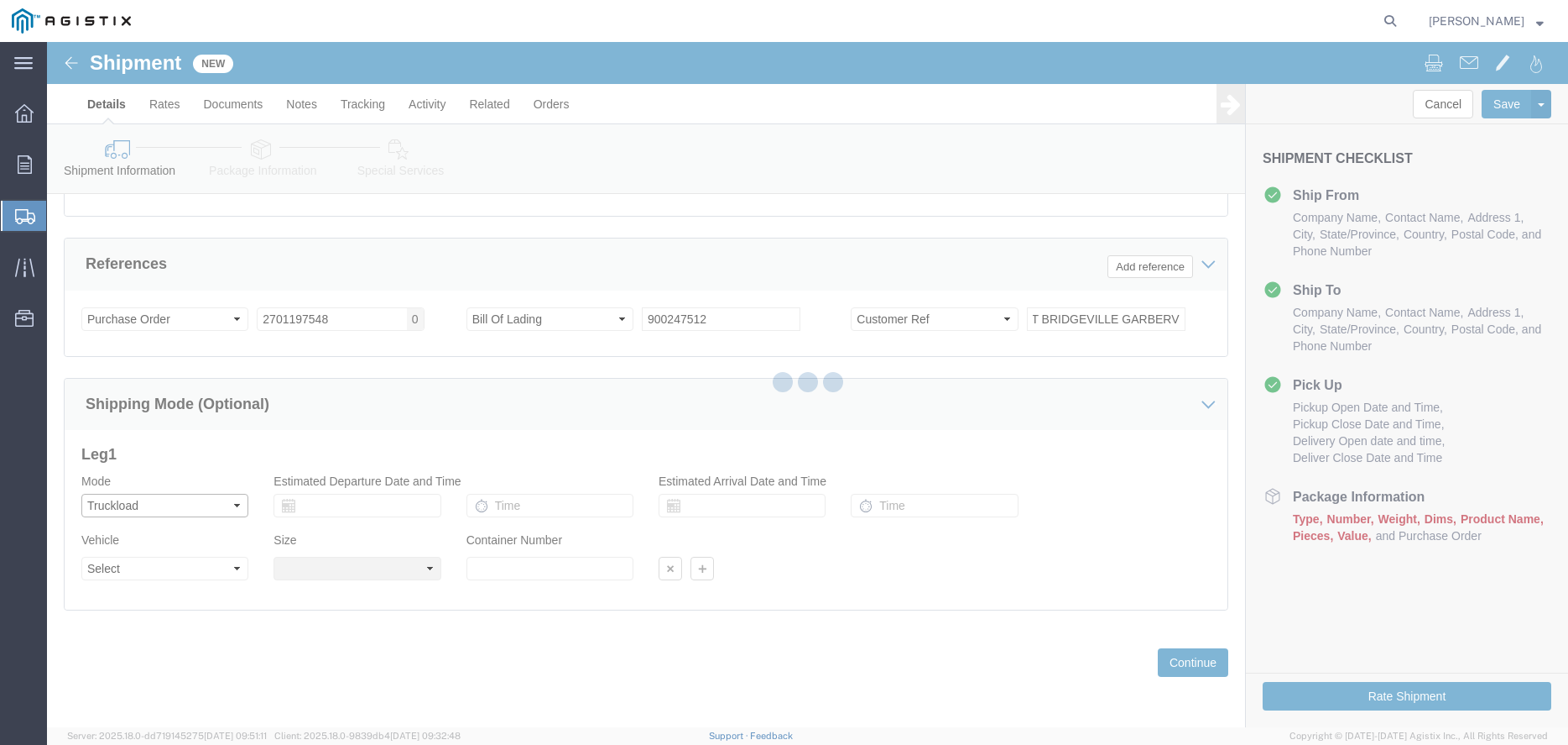
select select
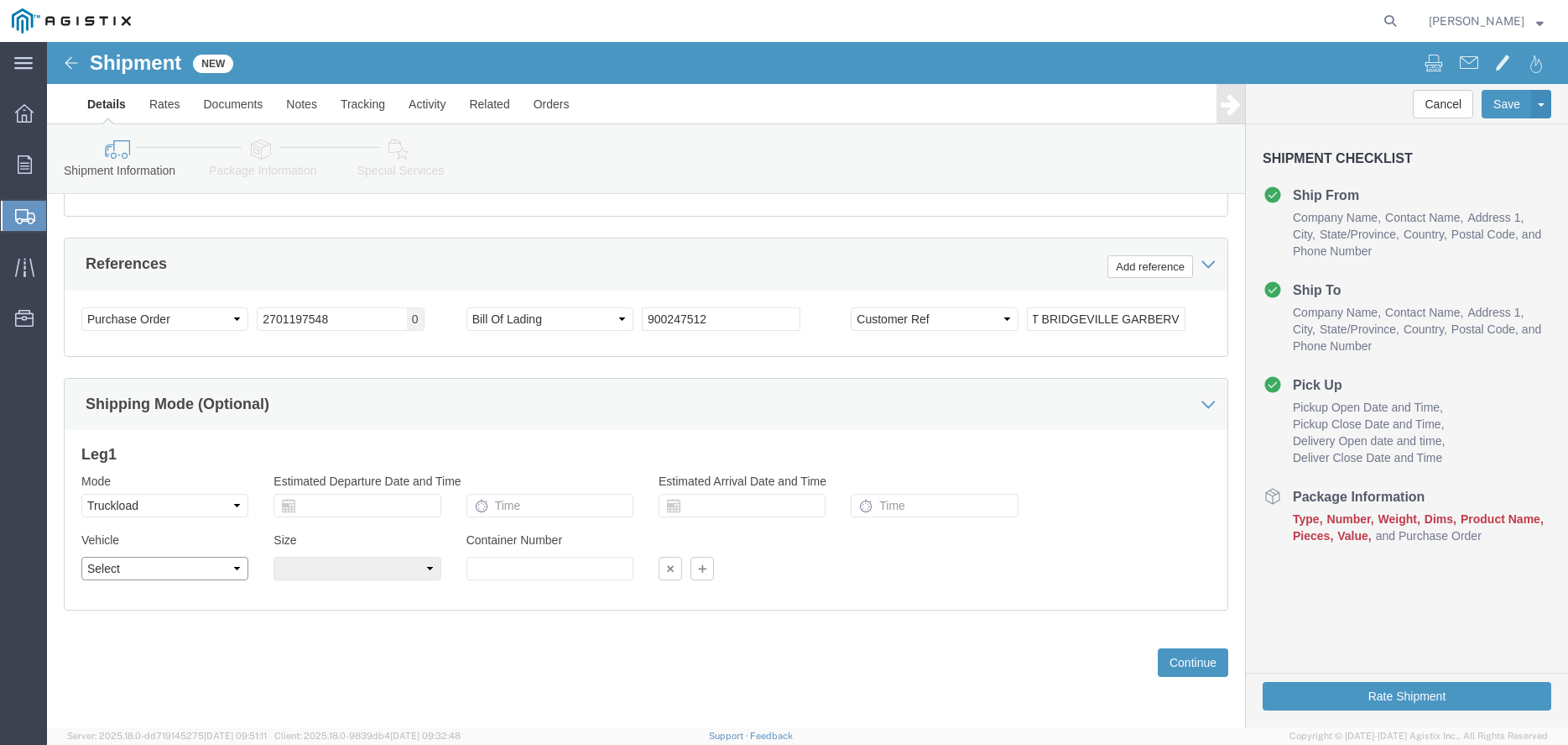
select select "FLBD"
click option "Flat Bed"
click button "Continue"
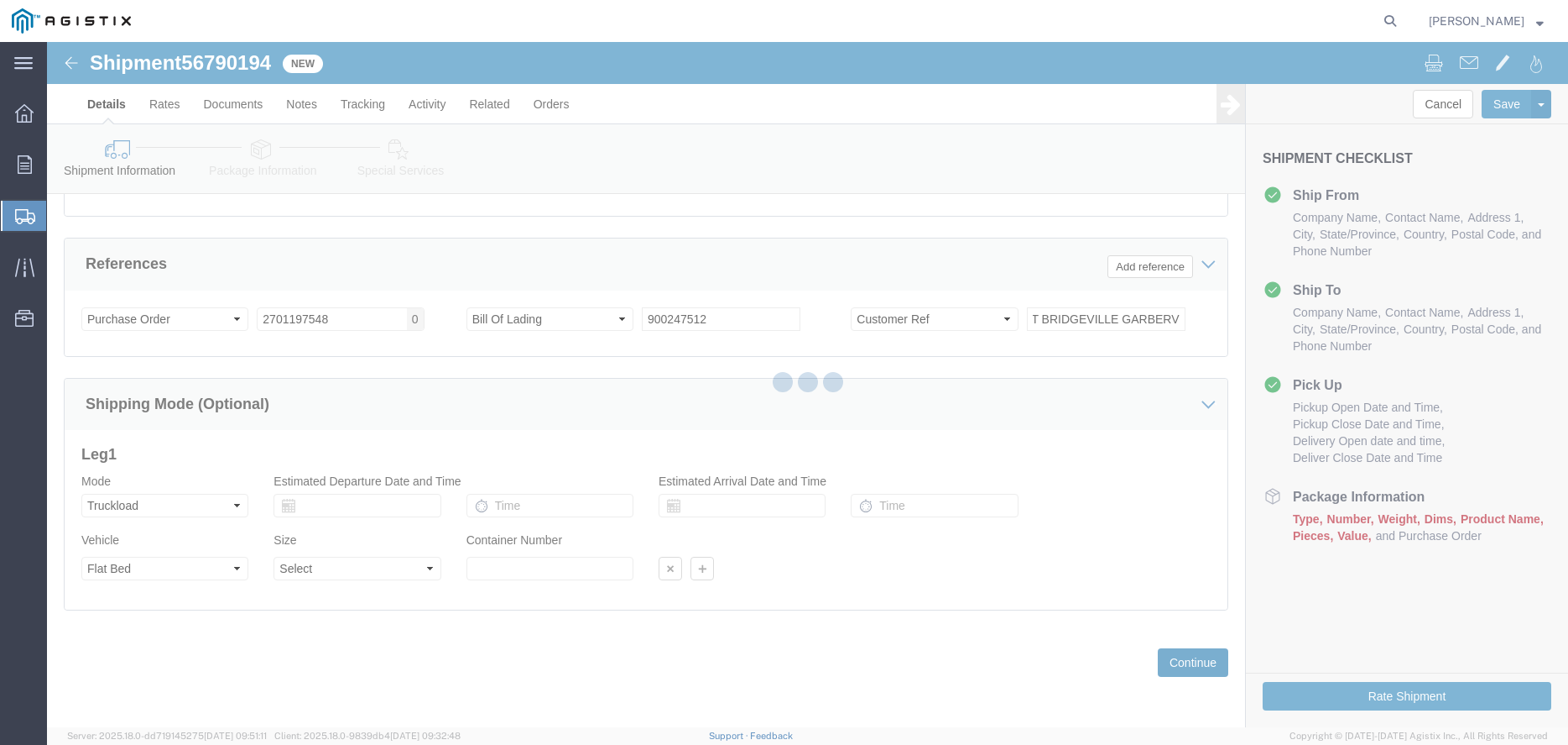
select select "55551"
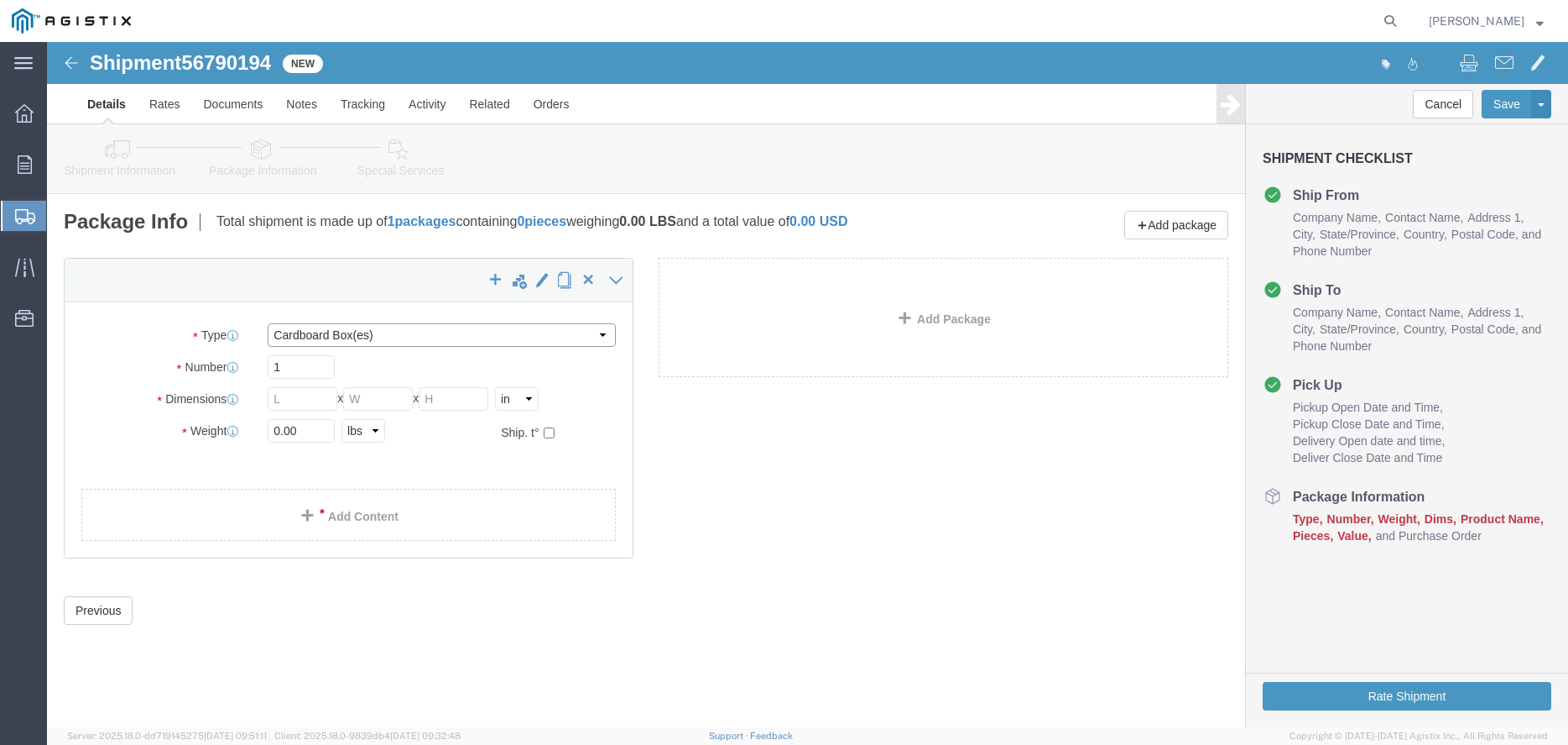
select select "NKCR"
click option "Naked Cargo (UnPackaged)"
click input "text"
type input "480"
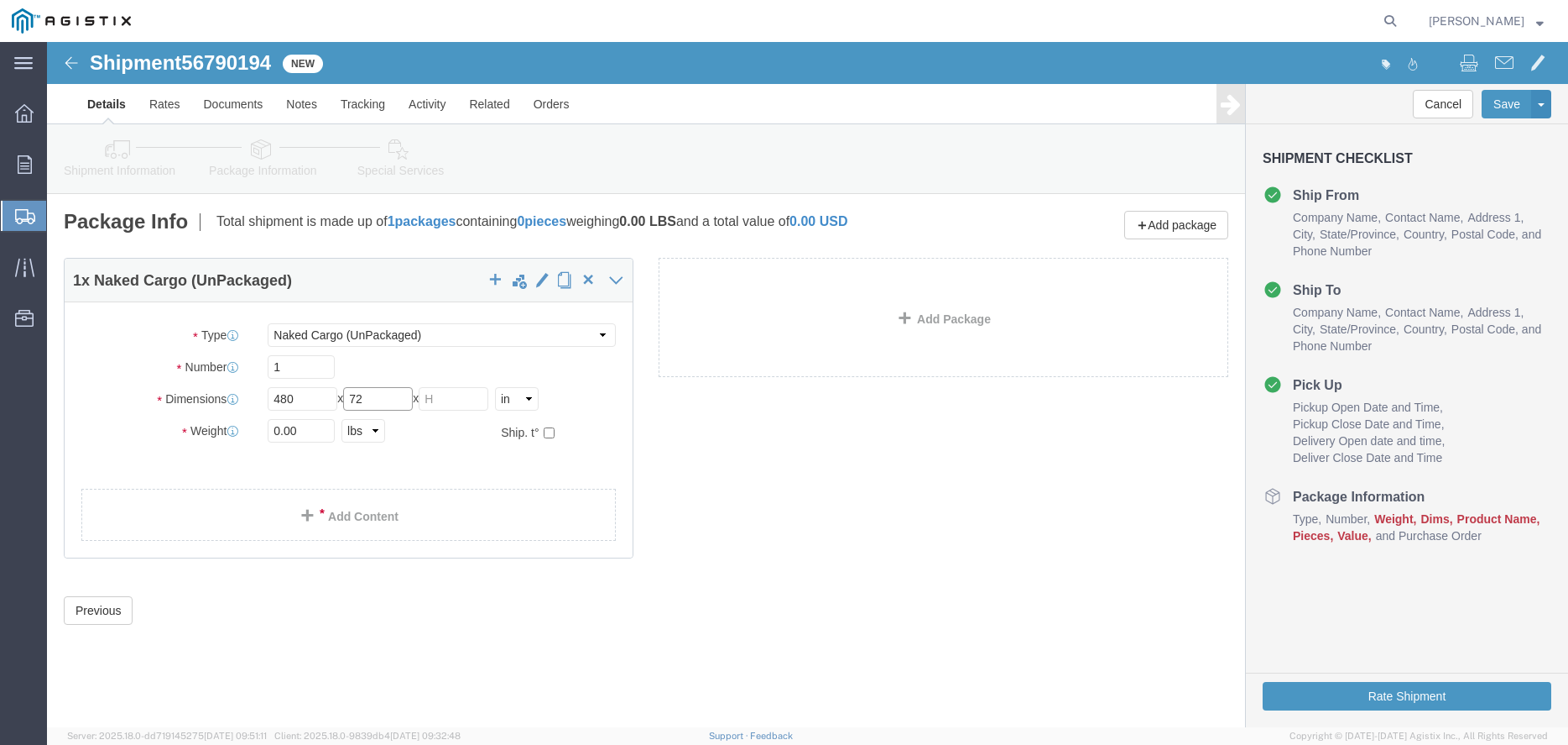
type input "72"
type input "60"
click input "0.00"
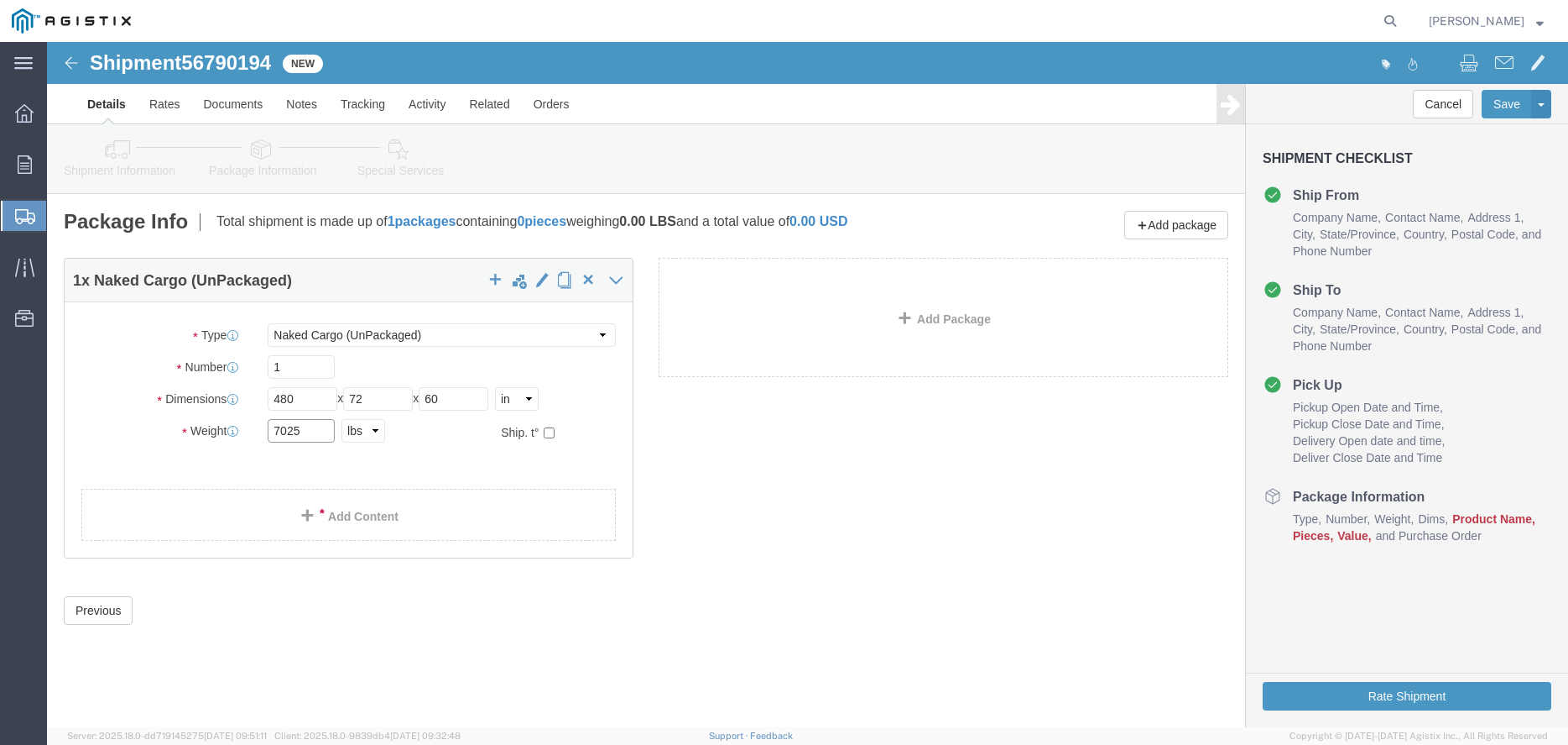
type input "7025"
click link "Add Content"
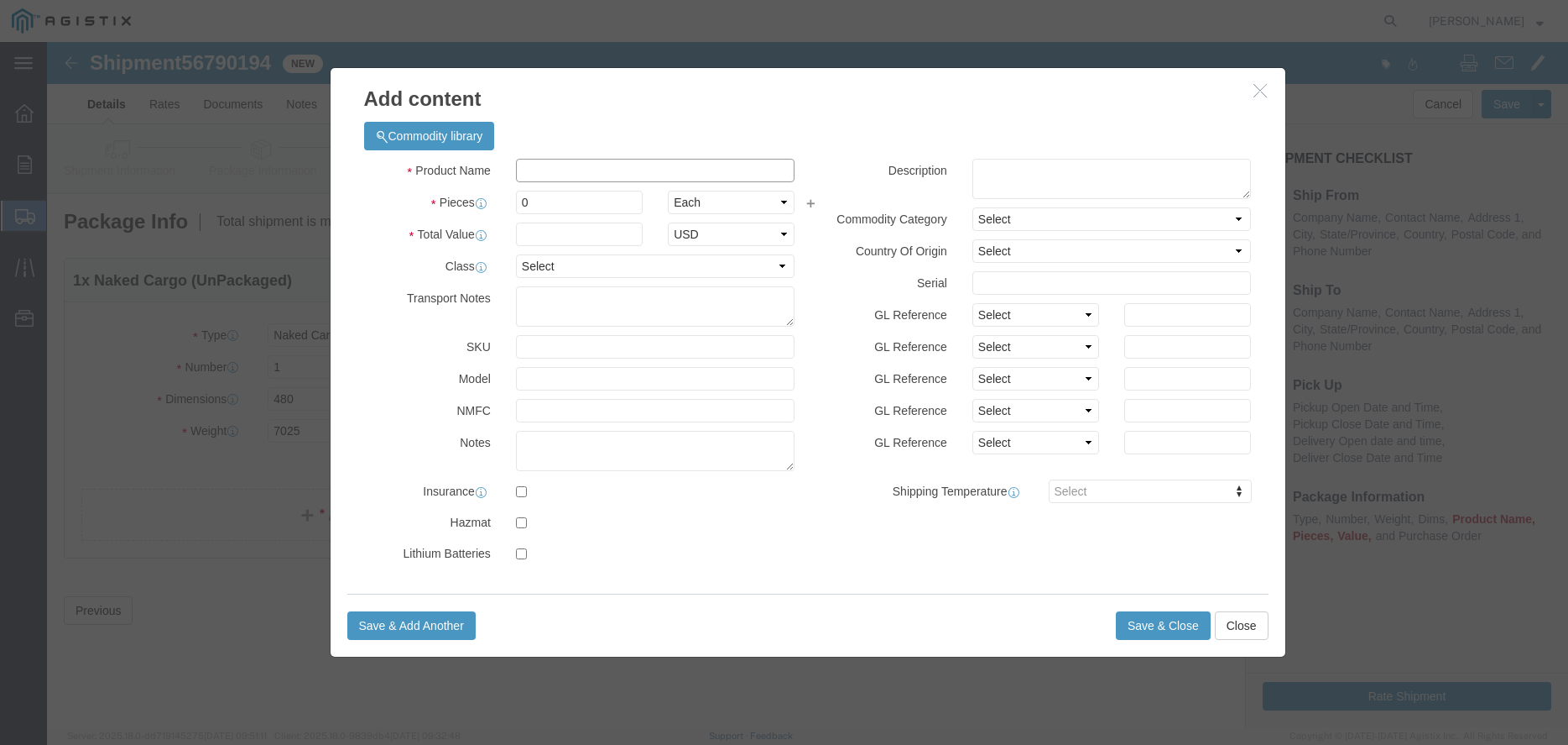
click input "text"
type input "POLES"
type input "2"
type input "150"
select select "USD"
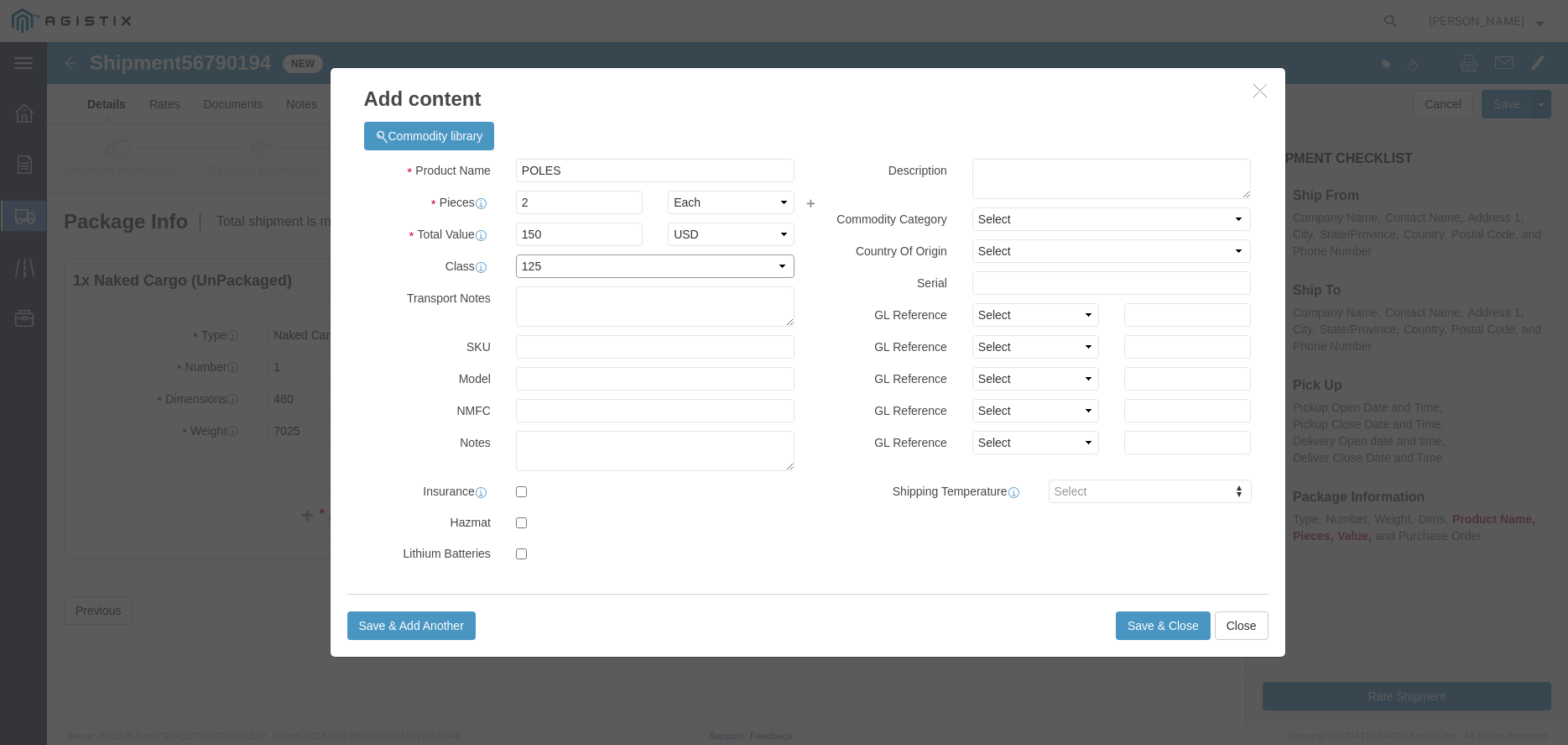
select select "175"
click select "Select 50 55 60 65 70 85 92.5 100 125 175 250 300 400"
click div "Description Commodity Category Select Country Of Origin Select [GEOGRAPHIC_DATA…"
click select "Select 50 55 60 65 70 85 92.5 100 125 175 250 300 400"
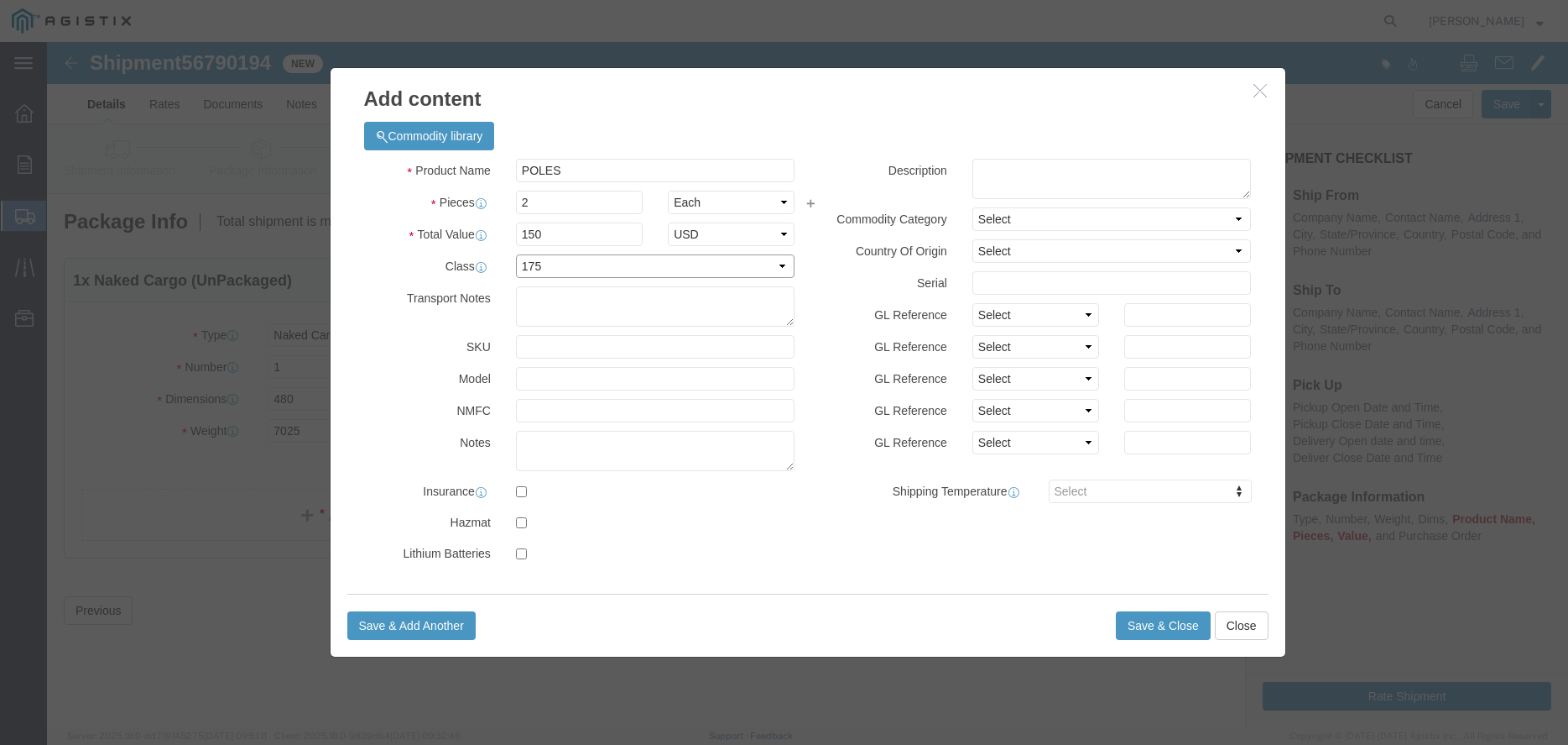
click select "Select 50 55 60 65 70 85 92.5 100 125 175 250 300 400"
select select
click option "Select"
click div "GL Reference Select Account Type Activity ID Airline Appointment Number ASN Bat…"
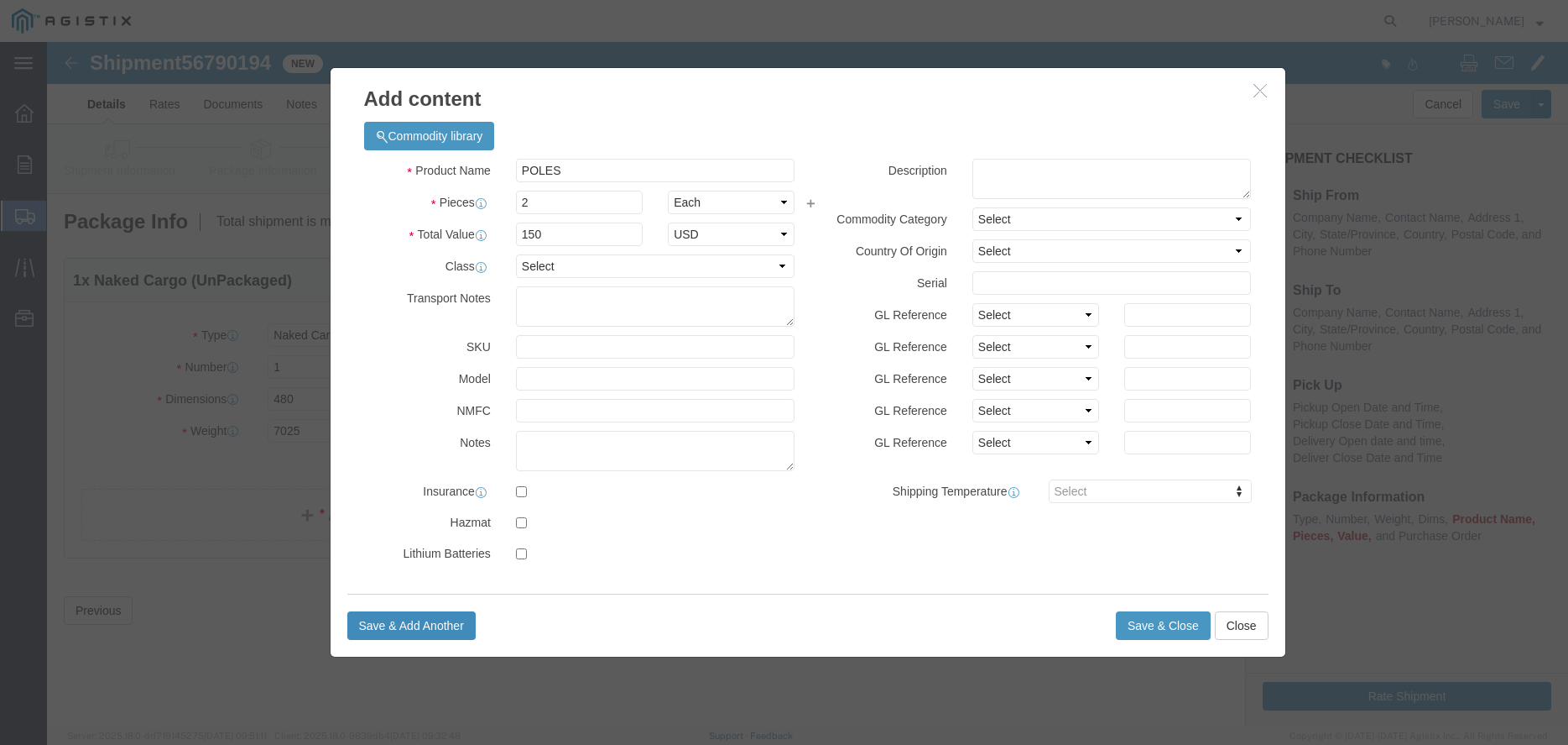
click button "Save & Add Another"
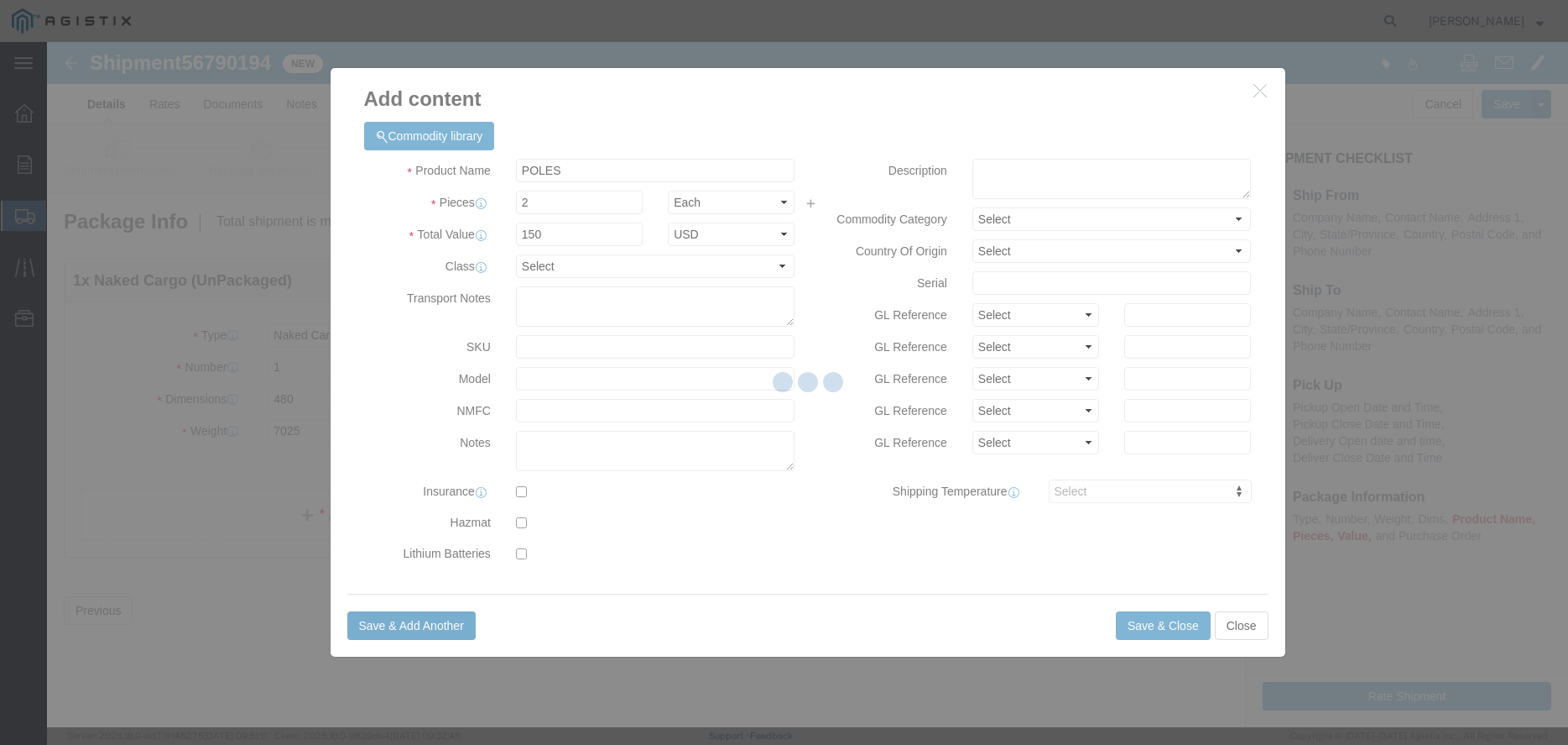
select select "EA"
select select "USD"
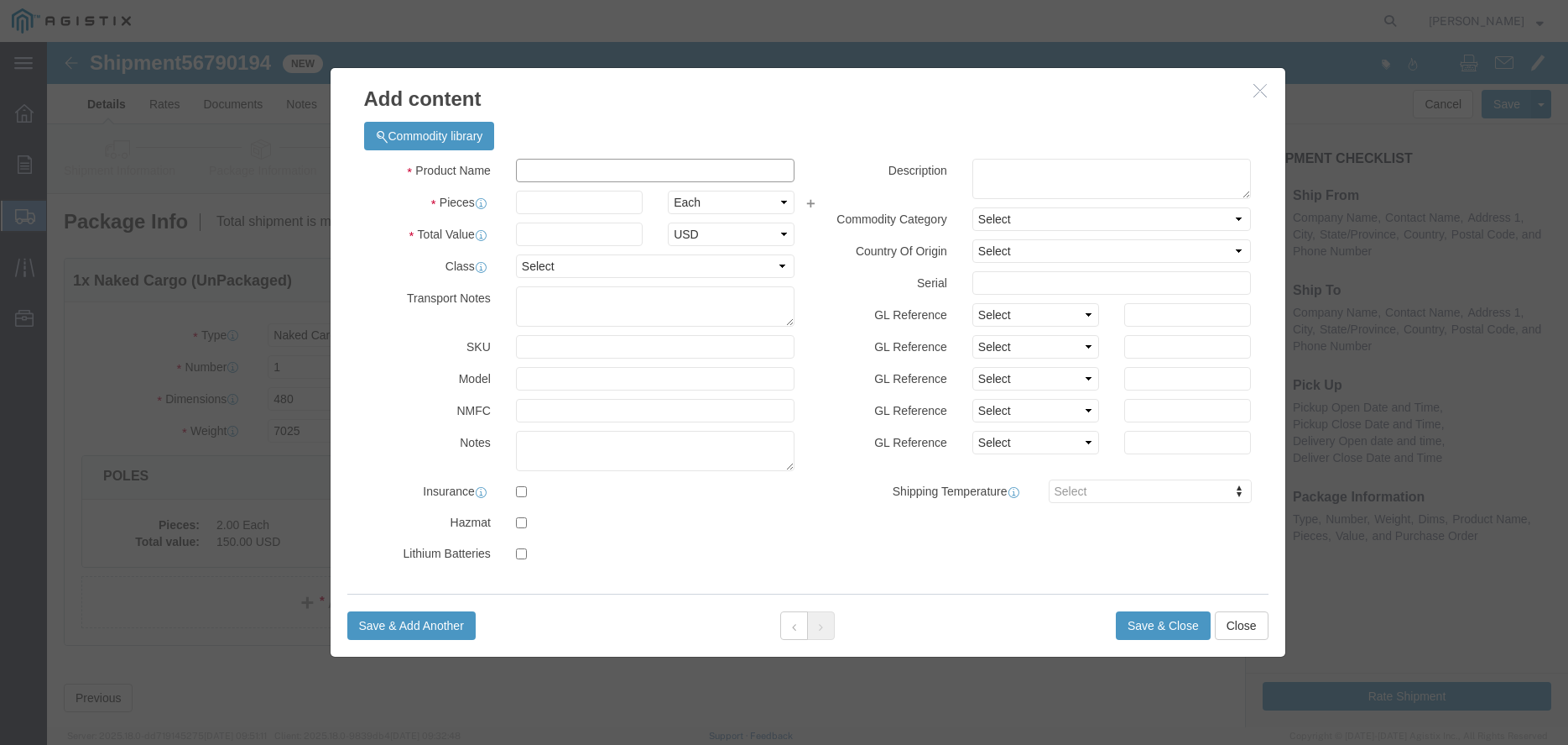
click input "text"
type input "KITS"
type input "1"
type input "3"
type input "150"
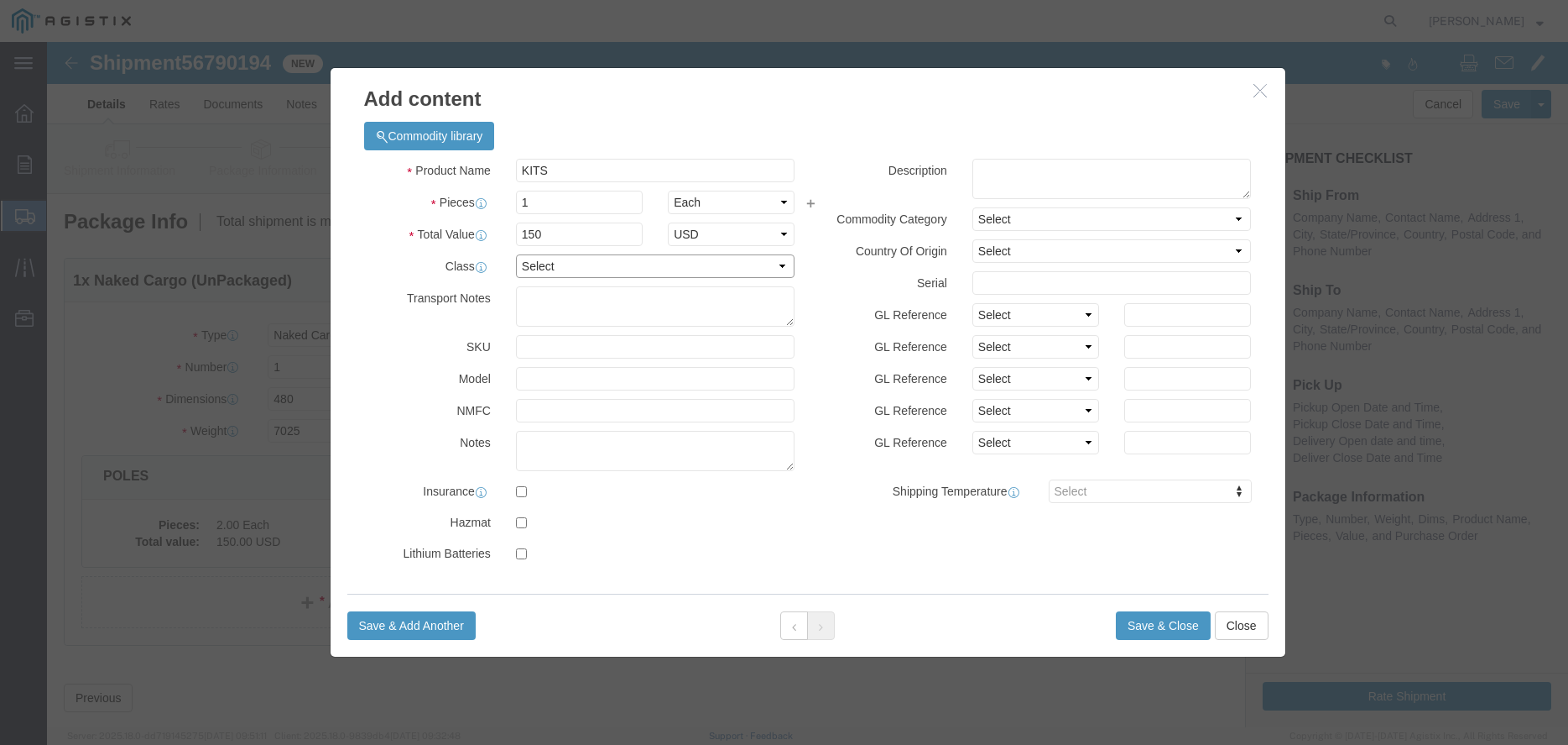
select select "50"
click button "Save & Close"
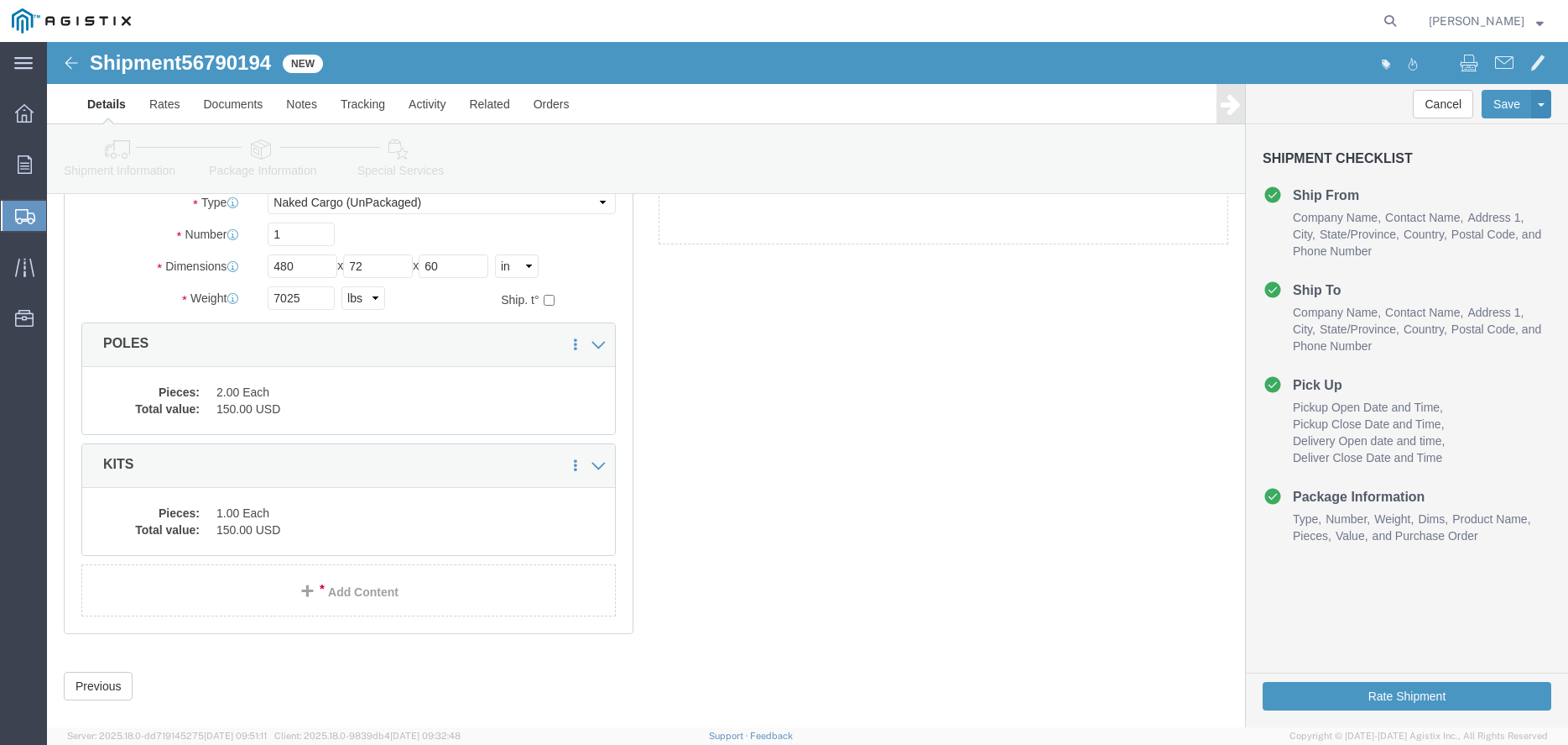
scroll to position [157, 0]
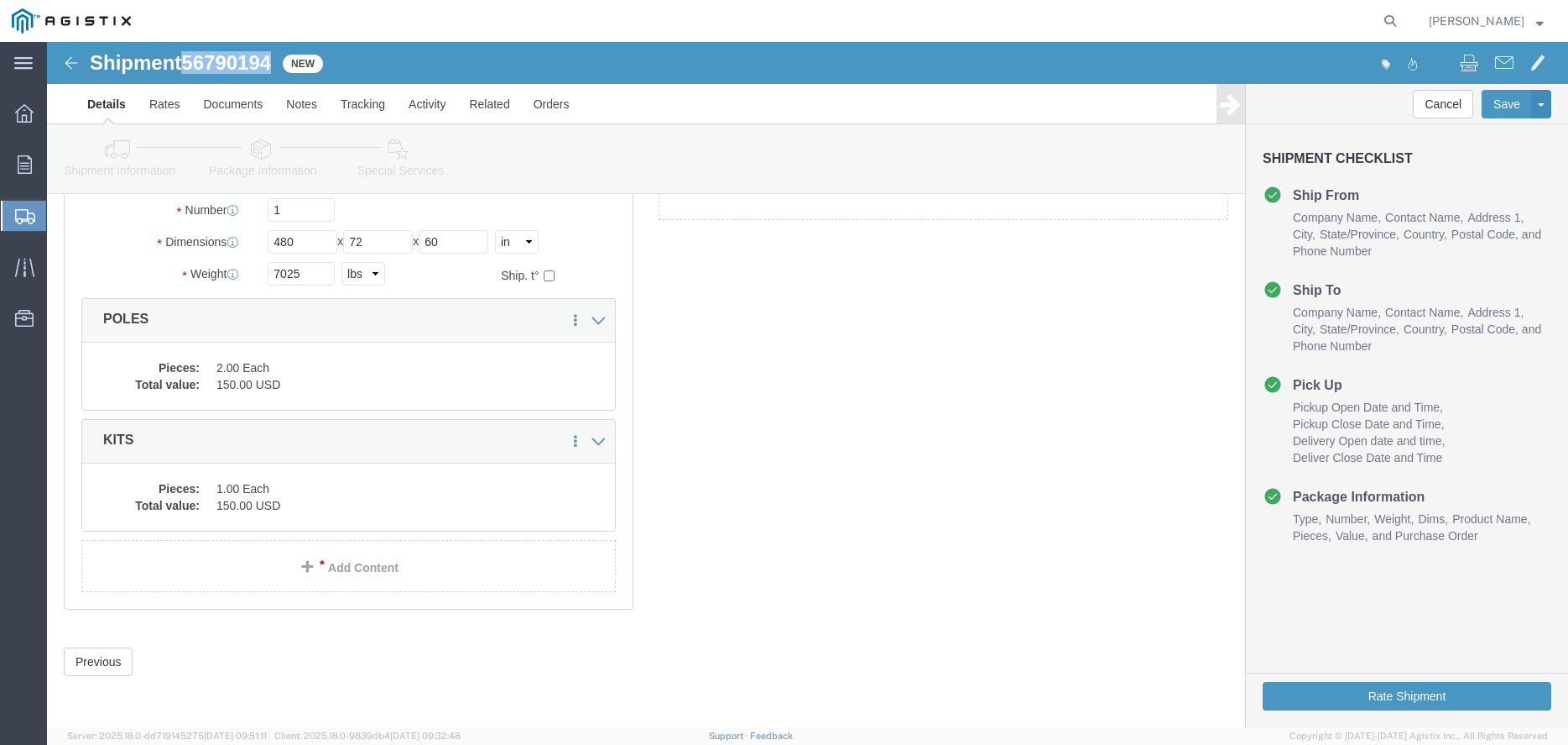
drag, startPoint x: 142, startPoint y: 21, endPoint x: 226, endPoint y: 18, distance: 84.1
click span "56790194"
copy span "56790194"
click button "Rate Shipment"
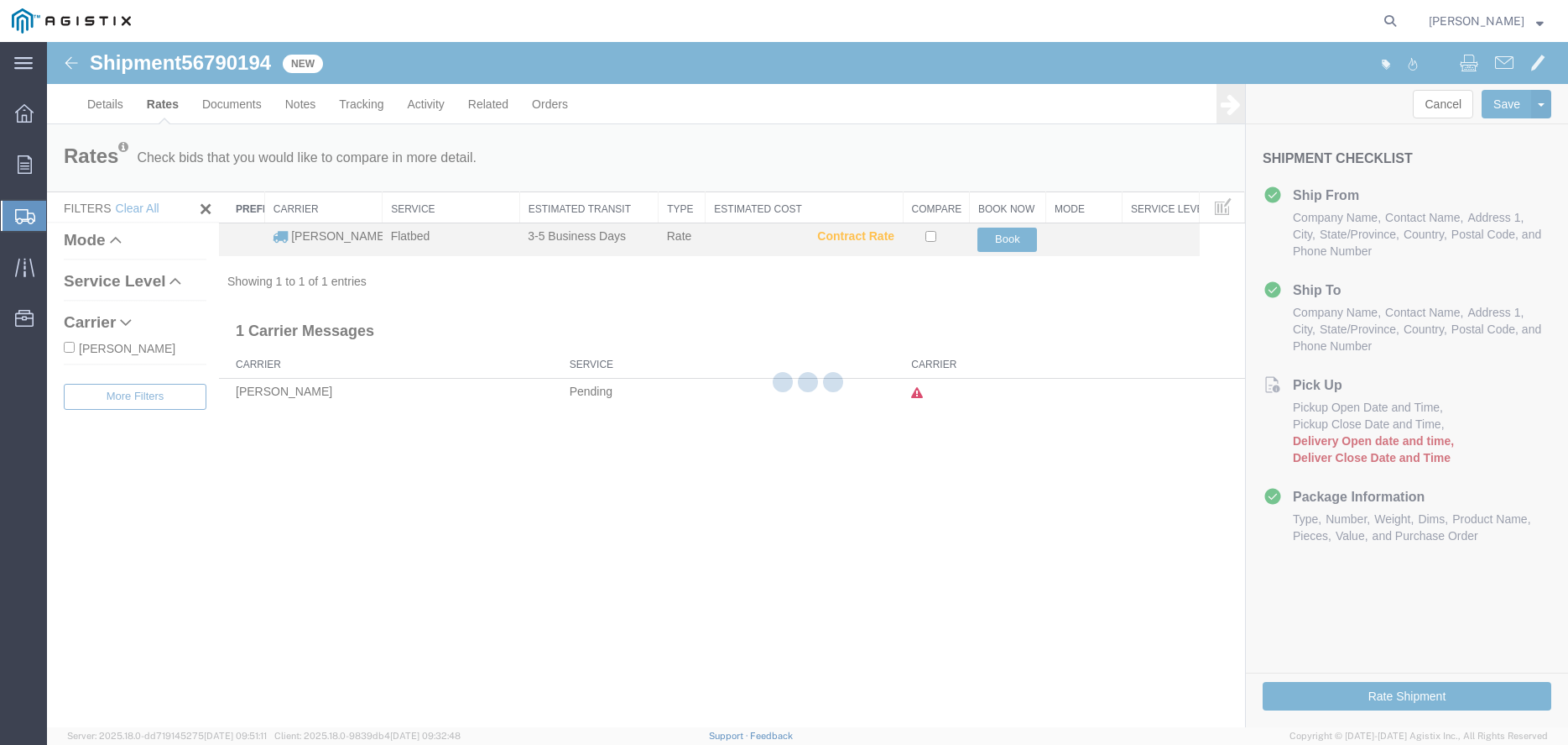
scroll to position [0, 0]
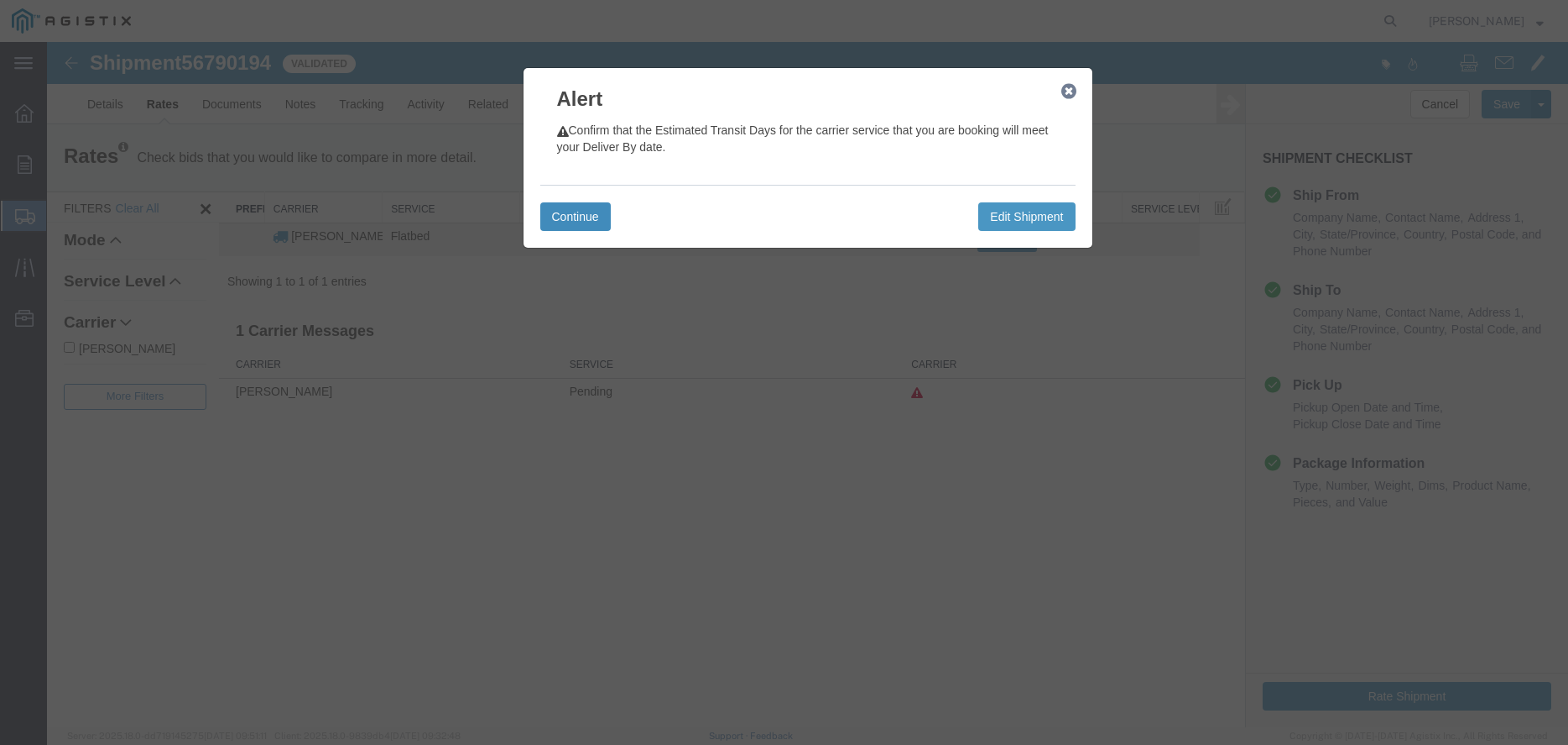
click at [583, 212] on button "Continue" at bounding box center [575, 217] width 71 height 28
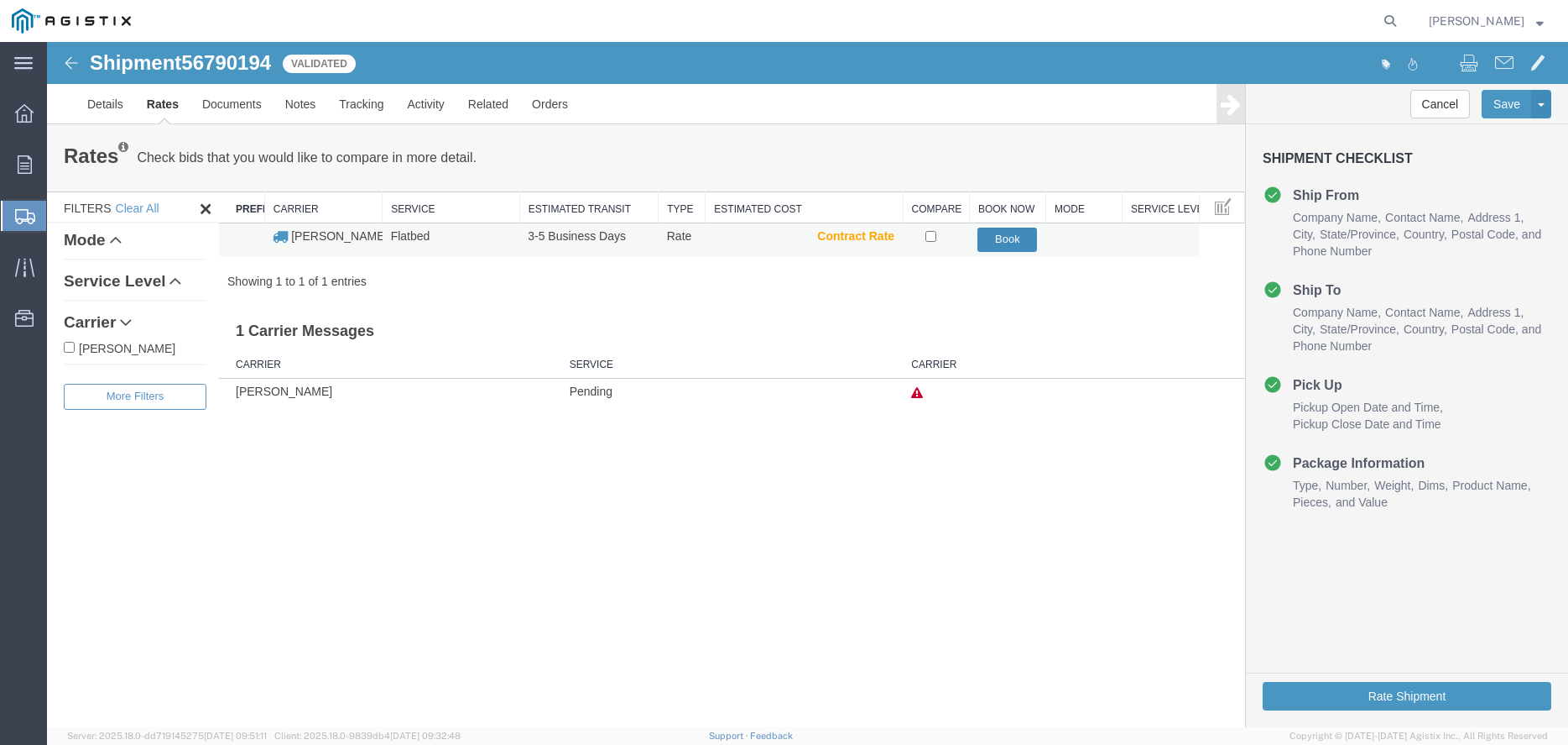
click at [1007, 247] on button "Book" at bounding box center [1007, 239] width 60 height 25
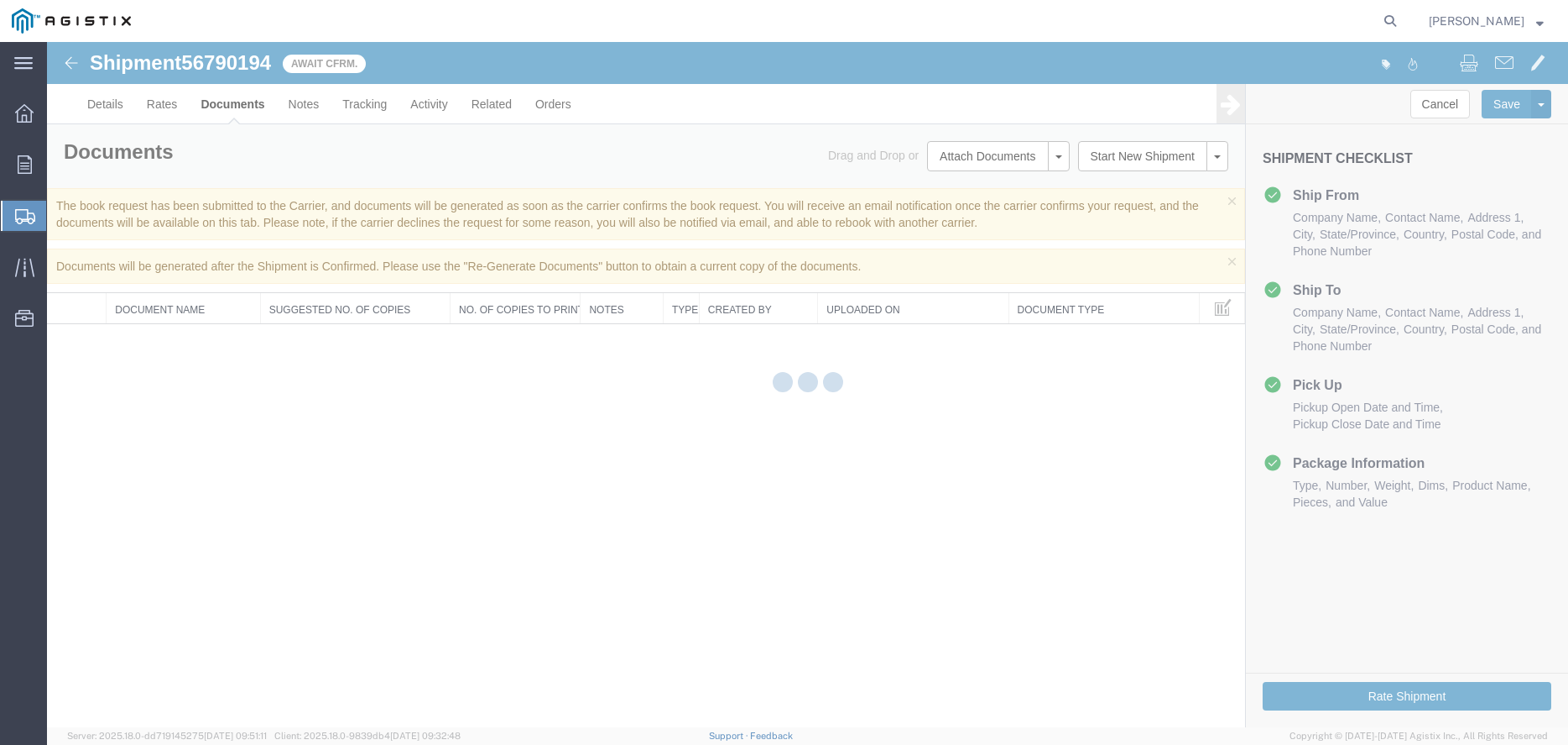
click at [1017, 244] on div at bounding box center [807, 384] width 1521 height 685
